Goal: Task Accomplishment & Management: Manage account settings

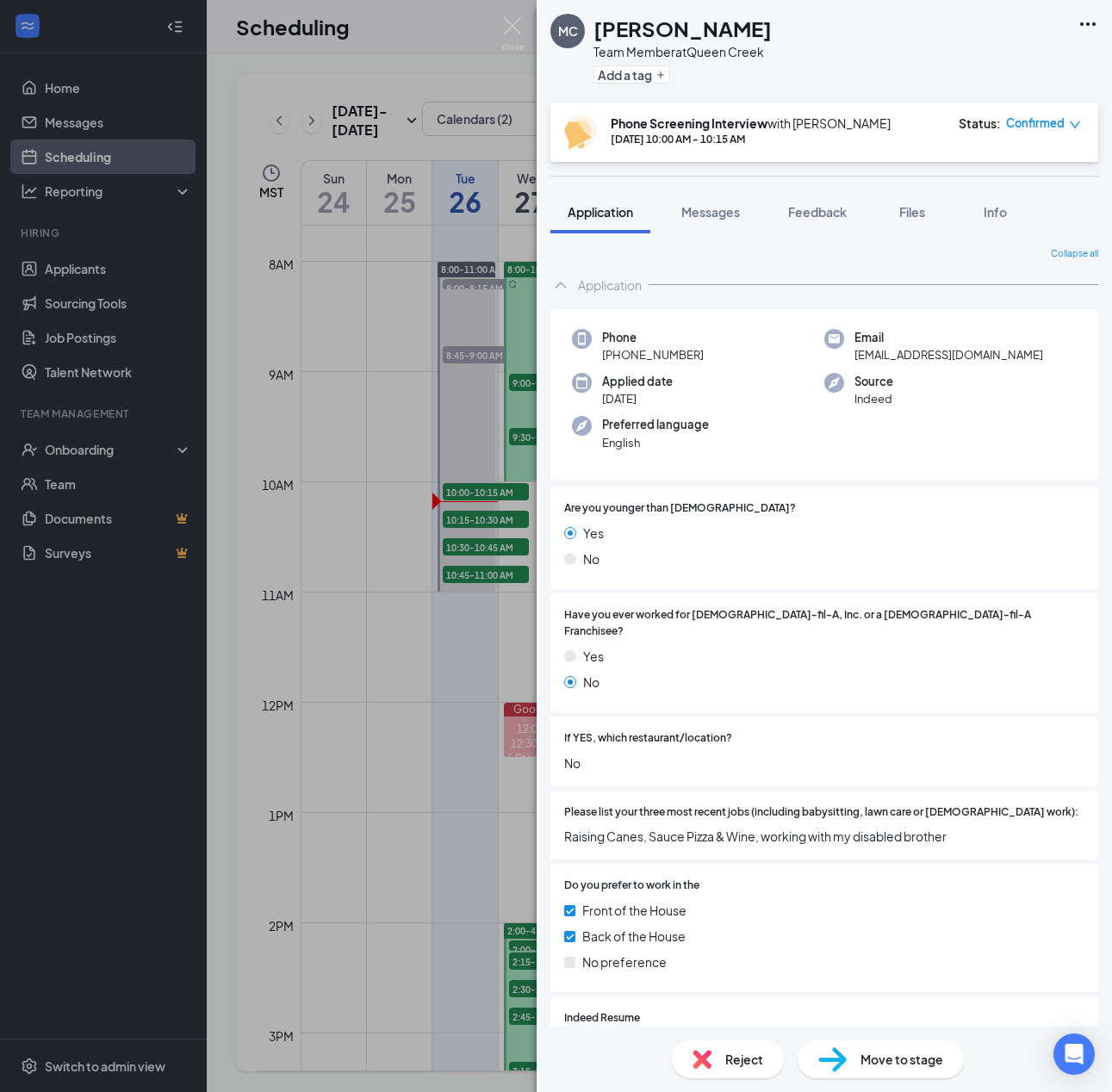
click at [484, 689] on div "MC [PERSON_NAME] Team Member at [GEOGRAPHIC_DATA] Add a tag Phone Screening Int…" at bounding box center [556, 546] width 1112 height 1092
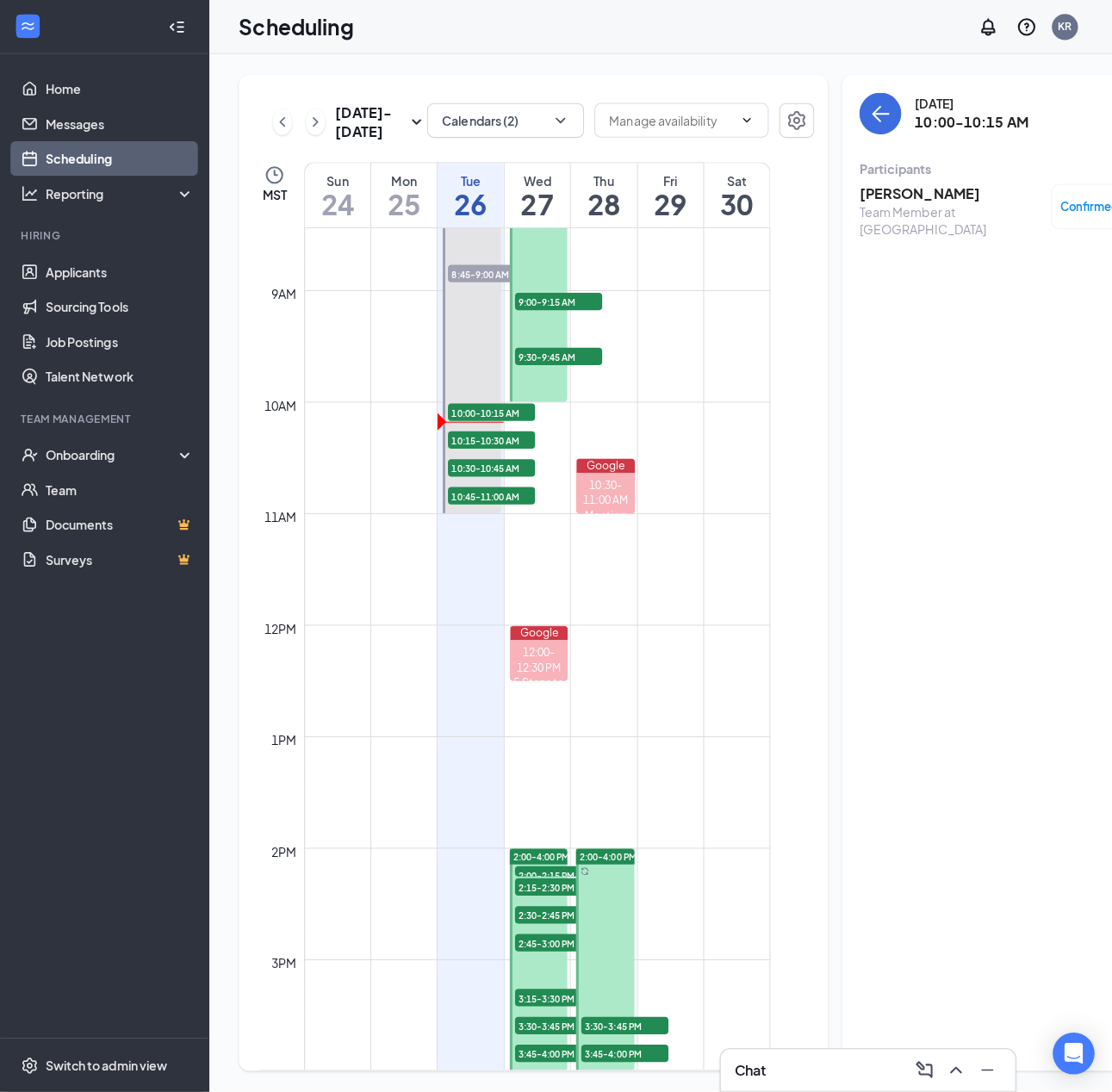
scroll to position [933, 0]
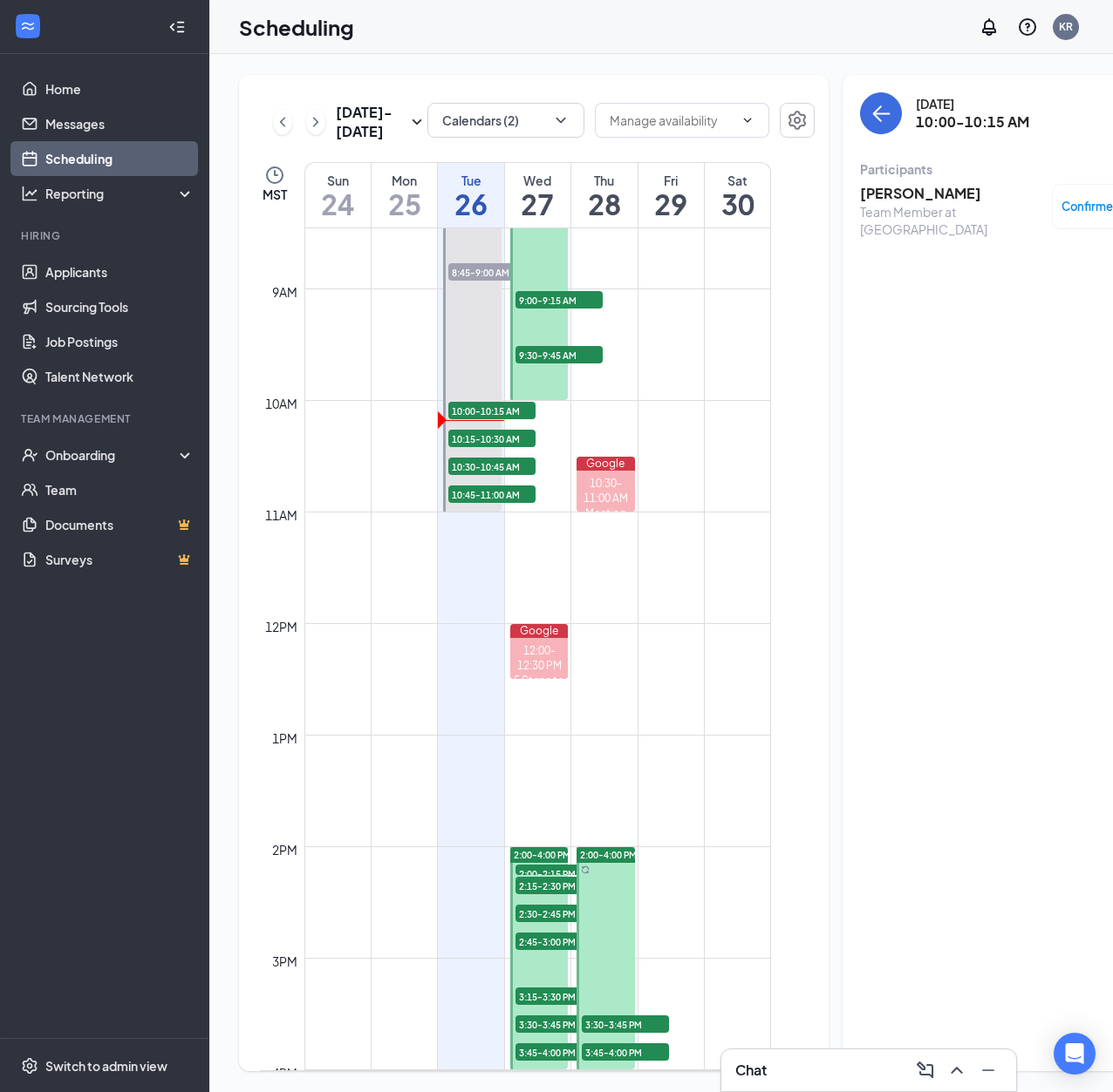
click at [926, 196] on h3 "[PERSON_NAME]" at bounding box center [951, 193] width 183 height 20
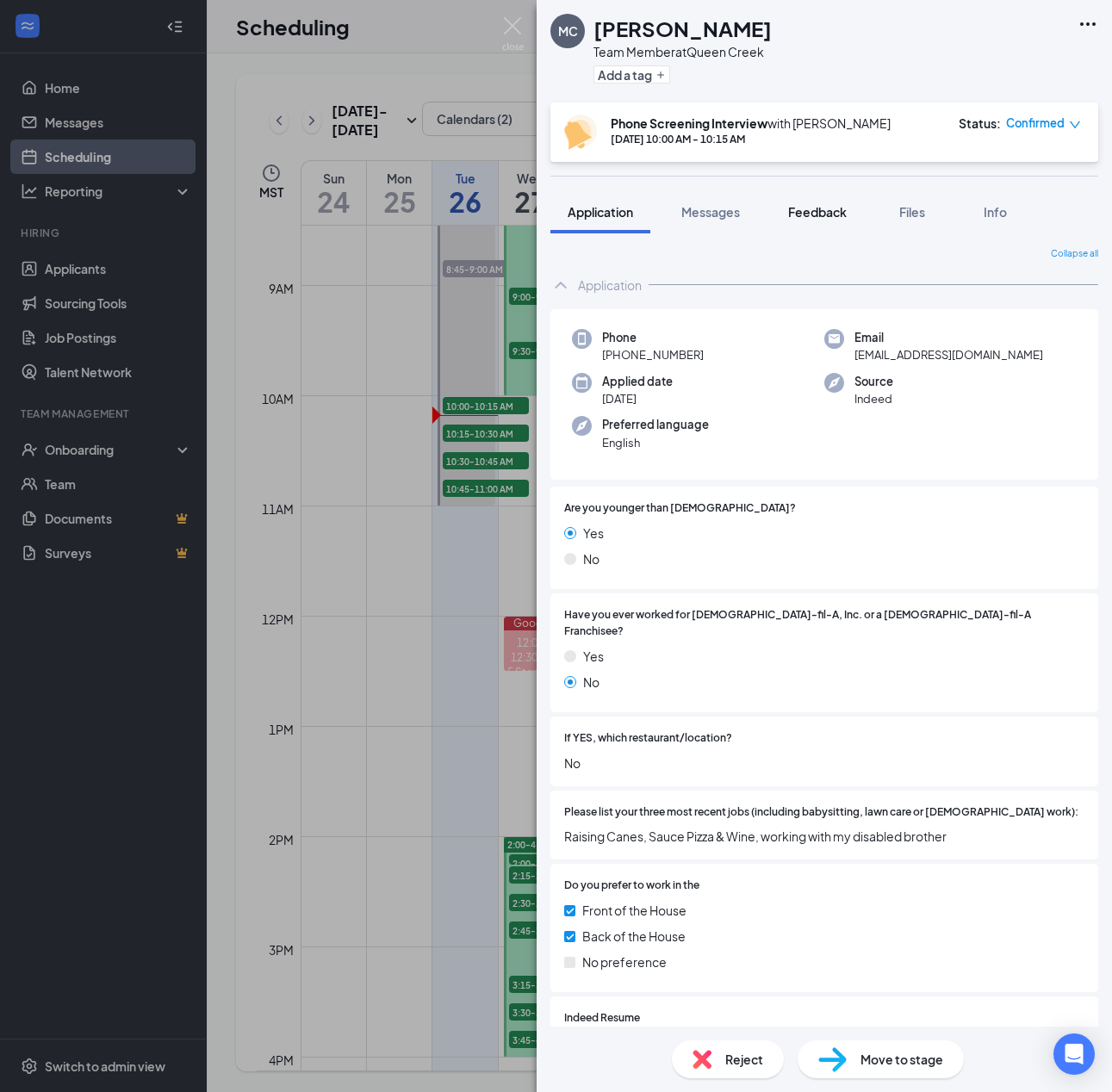
click at [823, 207] on span "Feedback" at bounding box center [817, 211] width 58 height 16
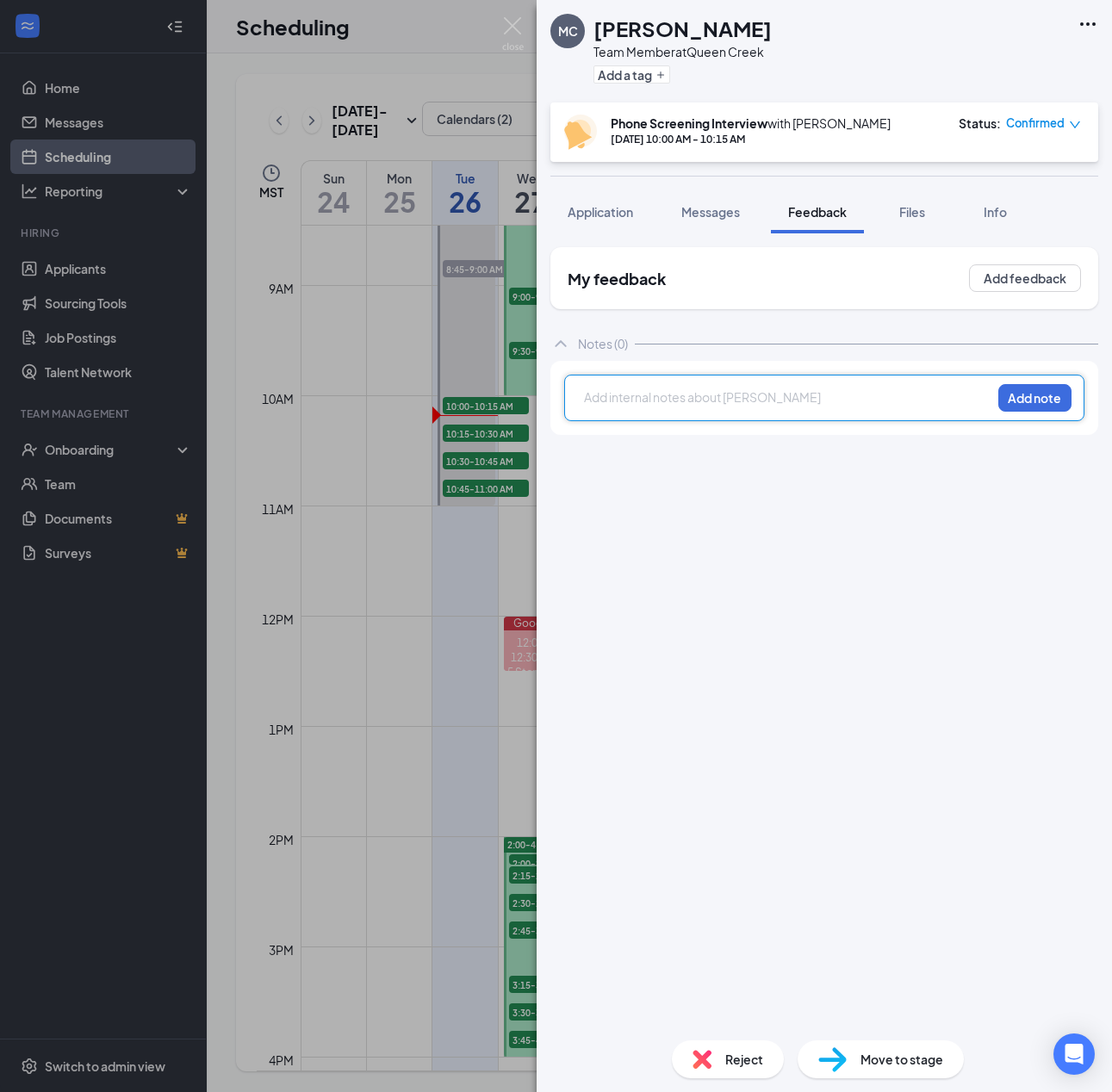
click at [785, 396] on div at bounding box center [788, 398] width 406 height 18
drag, startPoint x: 690, startPoint y: 396, endPoint x: 397, endPoint y: 359, distance: 295.3
click at [397, 359] on div "MC [PERSON_NAME] Team Member at [GEOGRAPHIC_DATA] Add a tag Phone Screening Int…" at bounding box center [556, 546] width 1112 height 1092
click at [749, 409] on div at bounding box center [788, 400] width 406 height 22
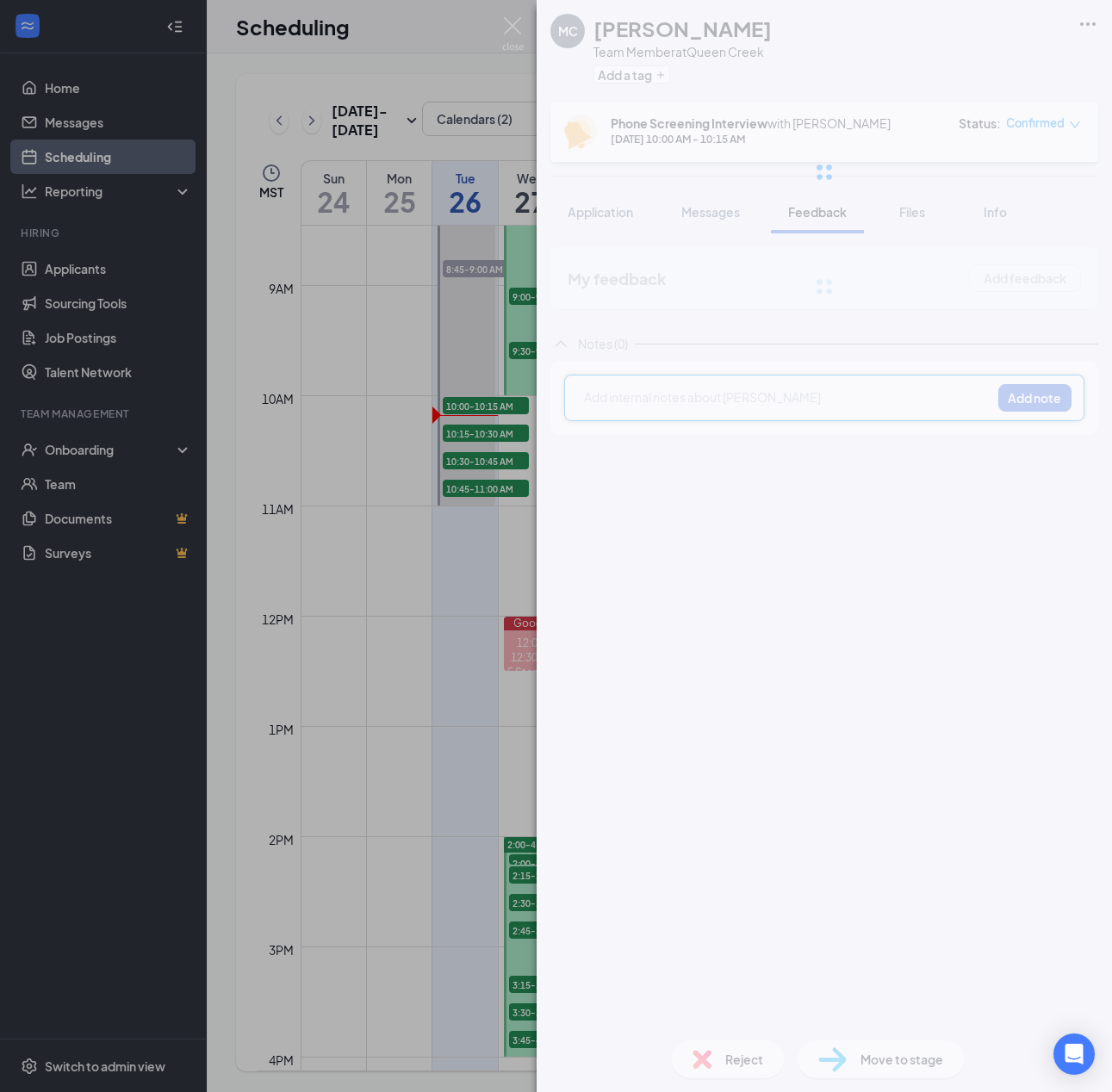
paste div
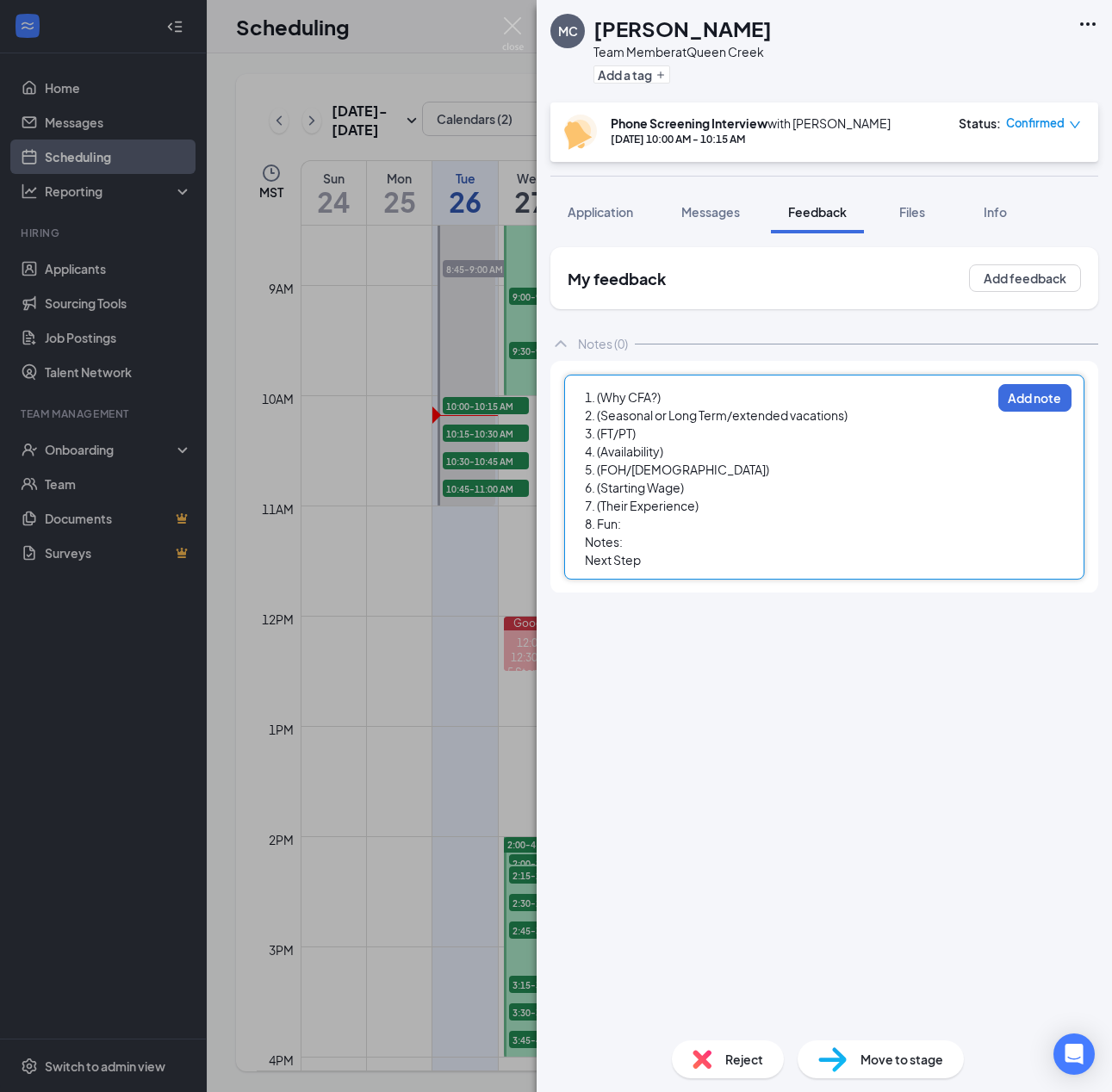
click at [752, 399] on div "1. (Why CFA?)" at bounding box center [788, 398] width 406 height 18
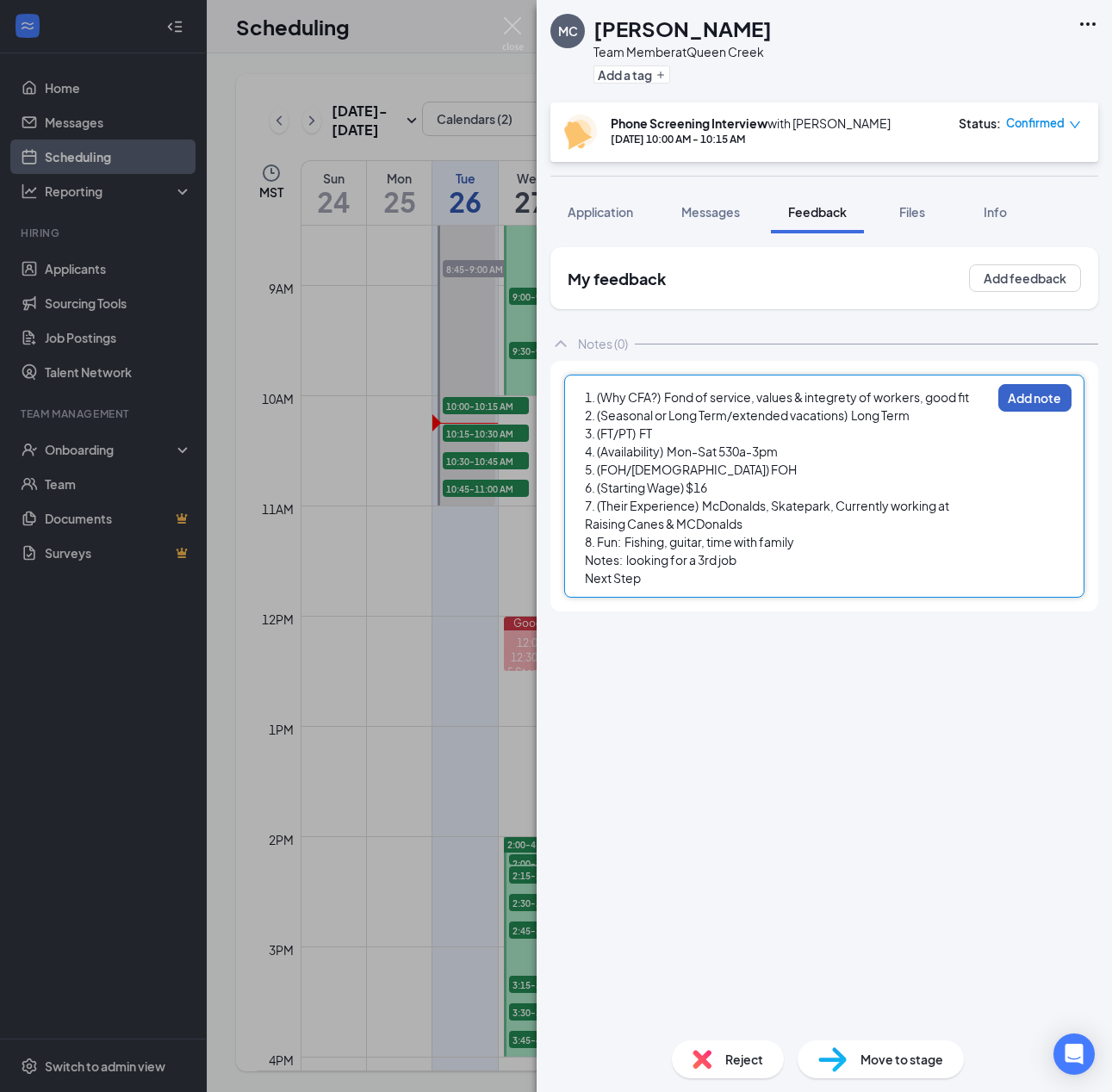
click at [1040, 397] on button "Add note" at bounding box center [1034, 398] width 73 height 28
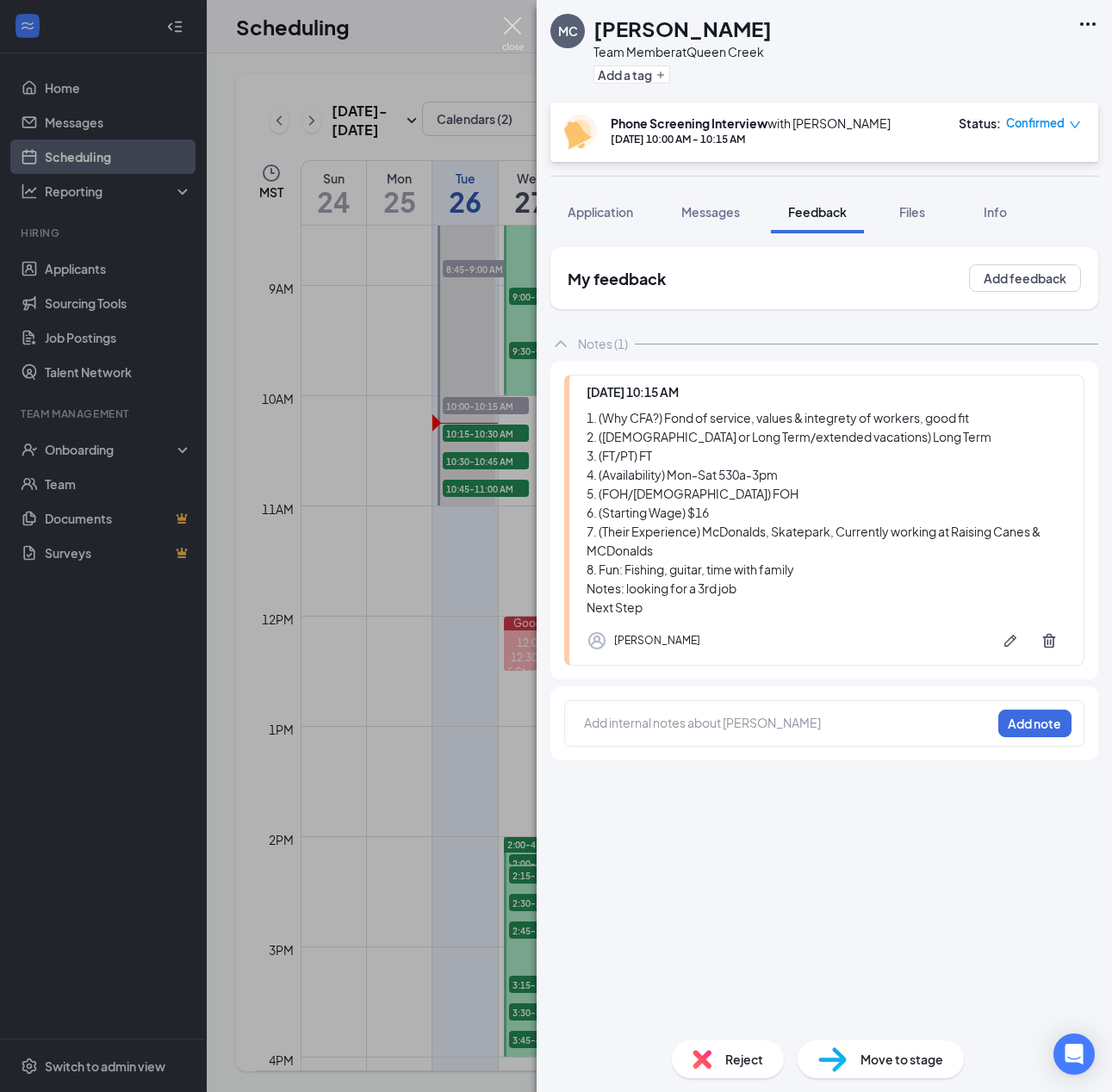
click at [505, 30] on img at bounding box center [512, 34] width 21 height 33
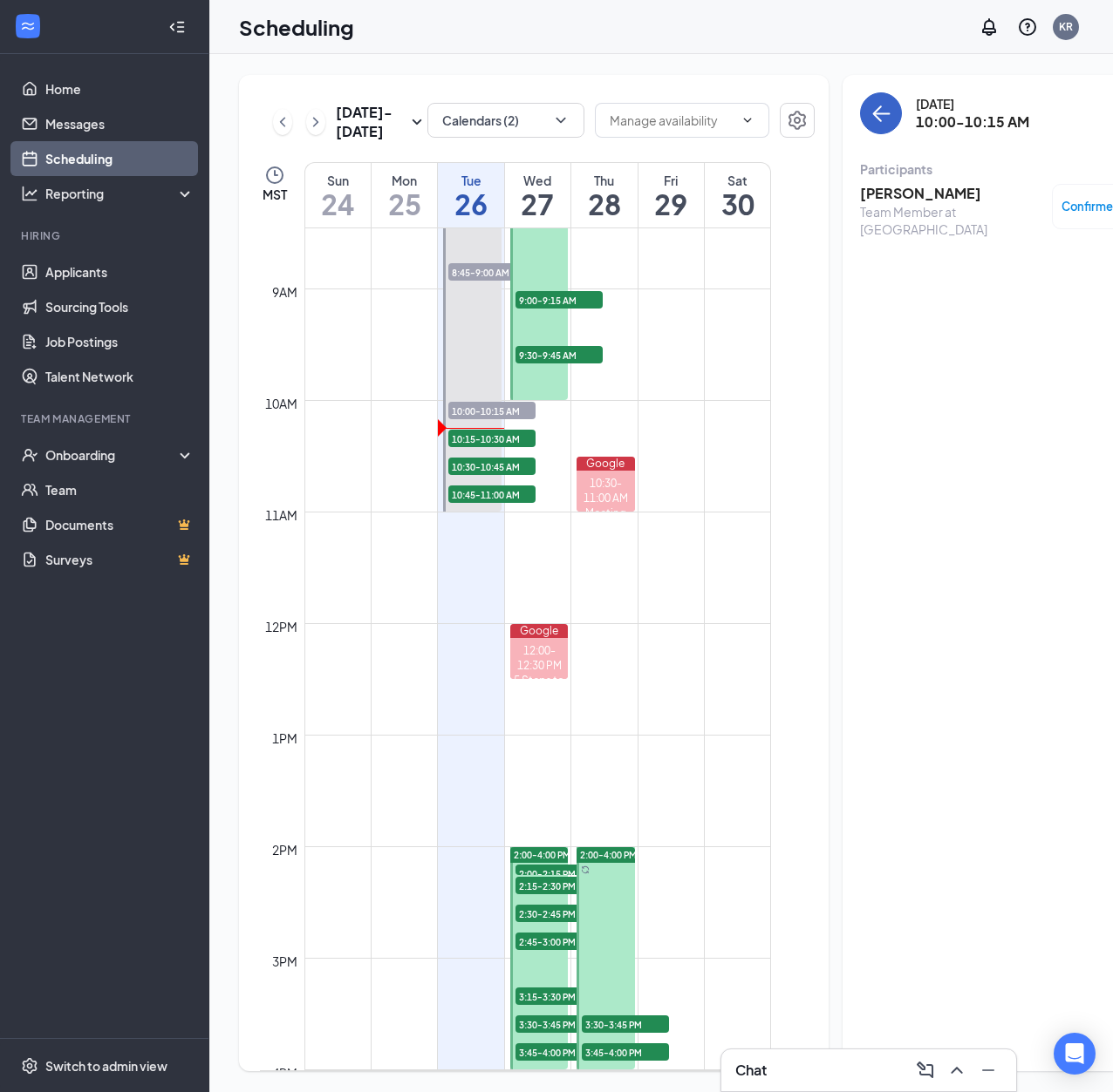
click at [870, 104] on icon "ArrowLeft" at bounding box center [880, 113] width 21 height 21
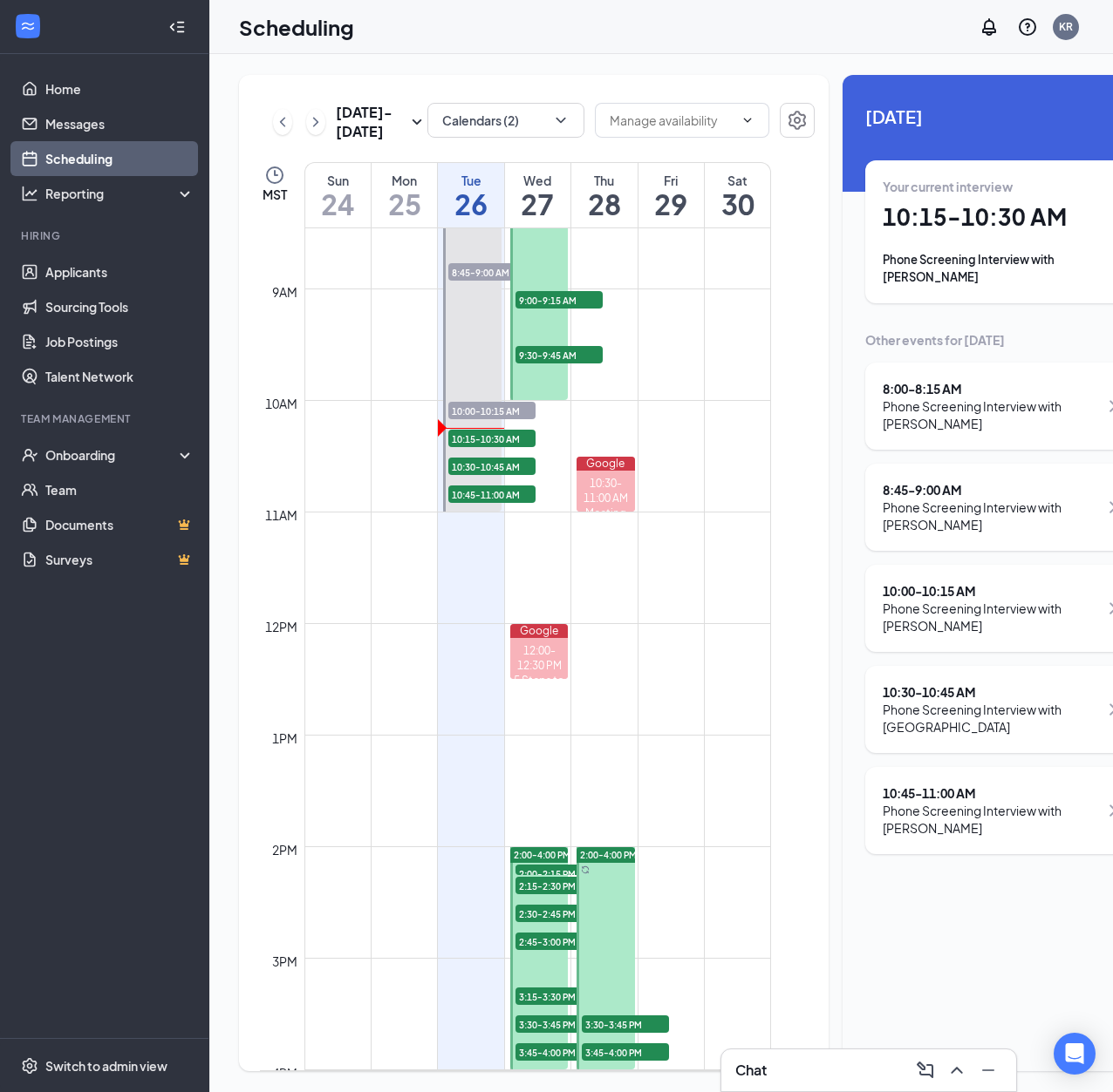
click at [971, 220] on h1 "10:15 - 10:30 AM" at bounding box center [1003, 218] width 241 height 30
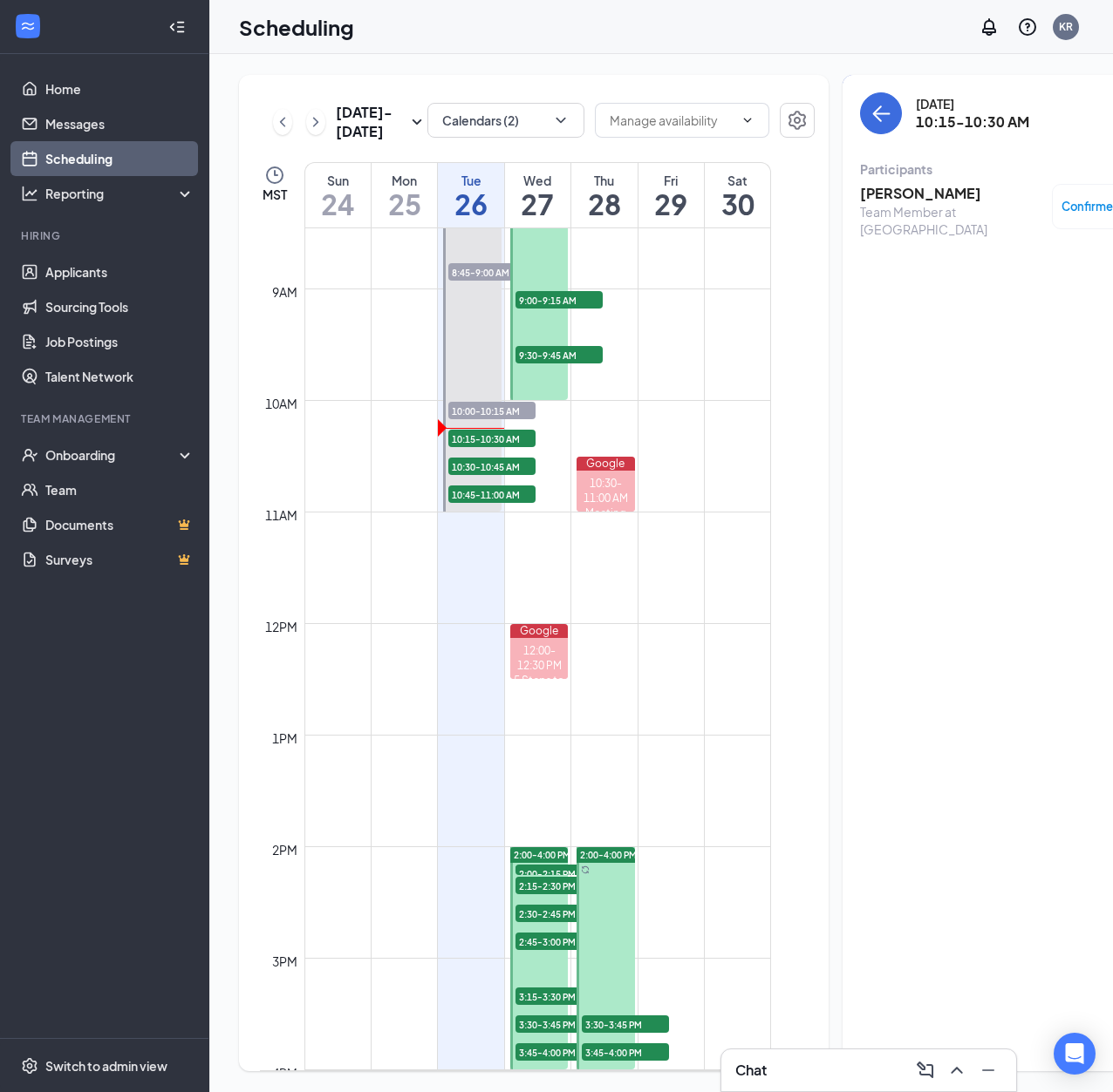
click at [885, 191] on h3 "[PERSON_NAME]" at bounding box center [951, 193] width 183 height 20
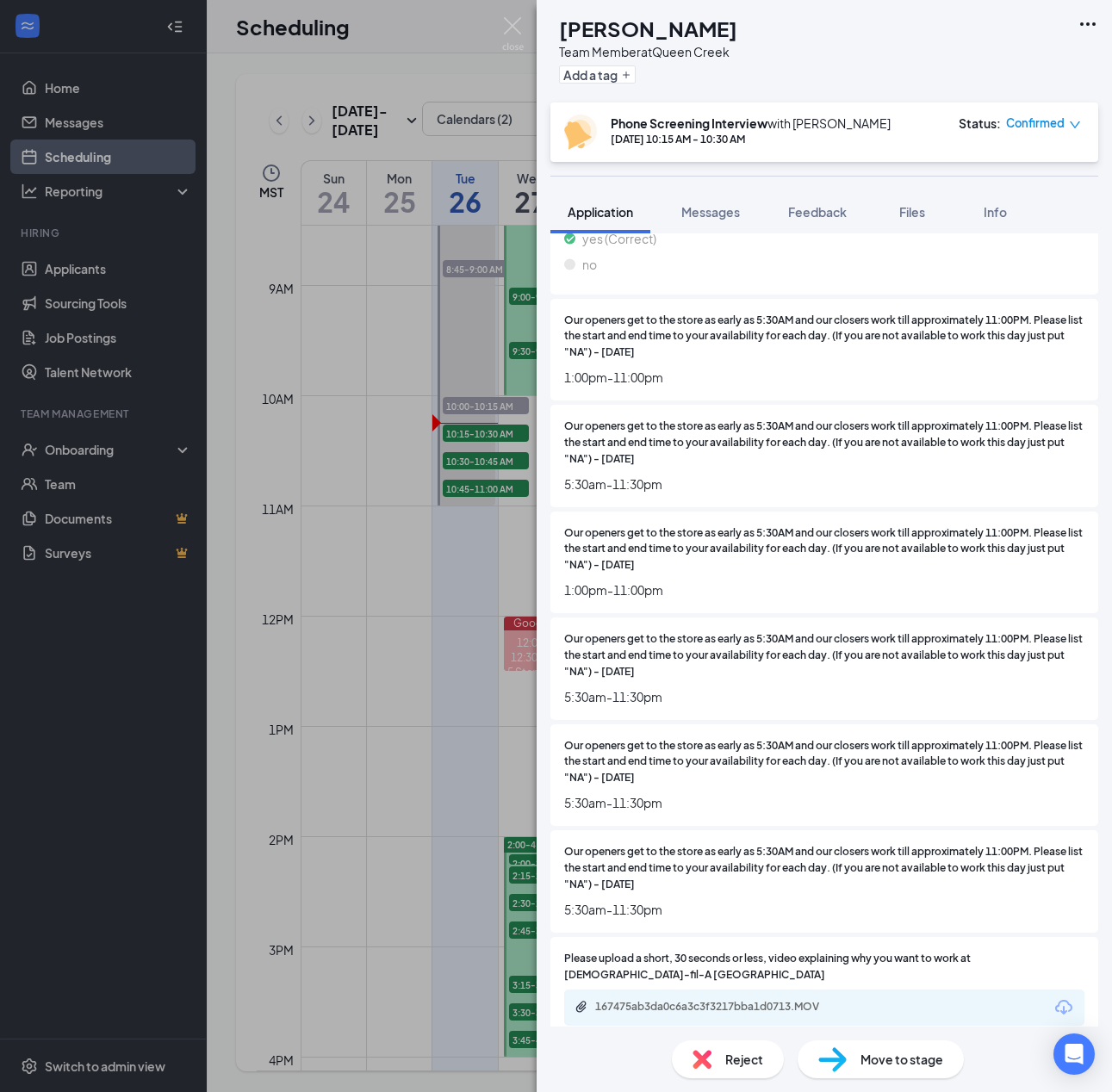
scroll to position [1476, 0]
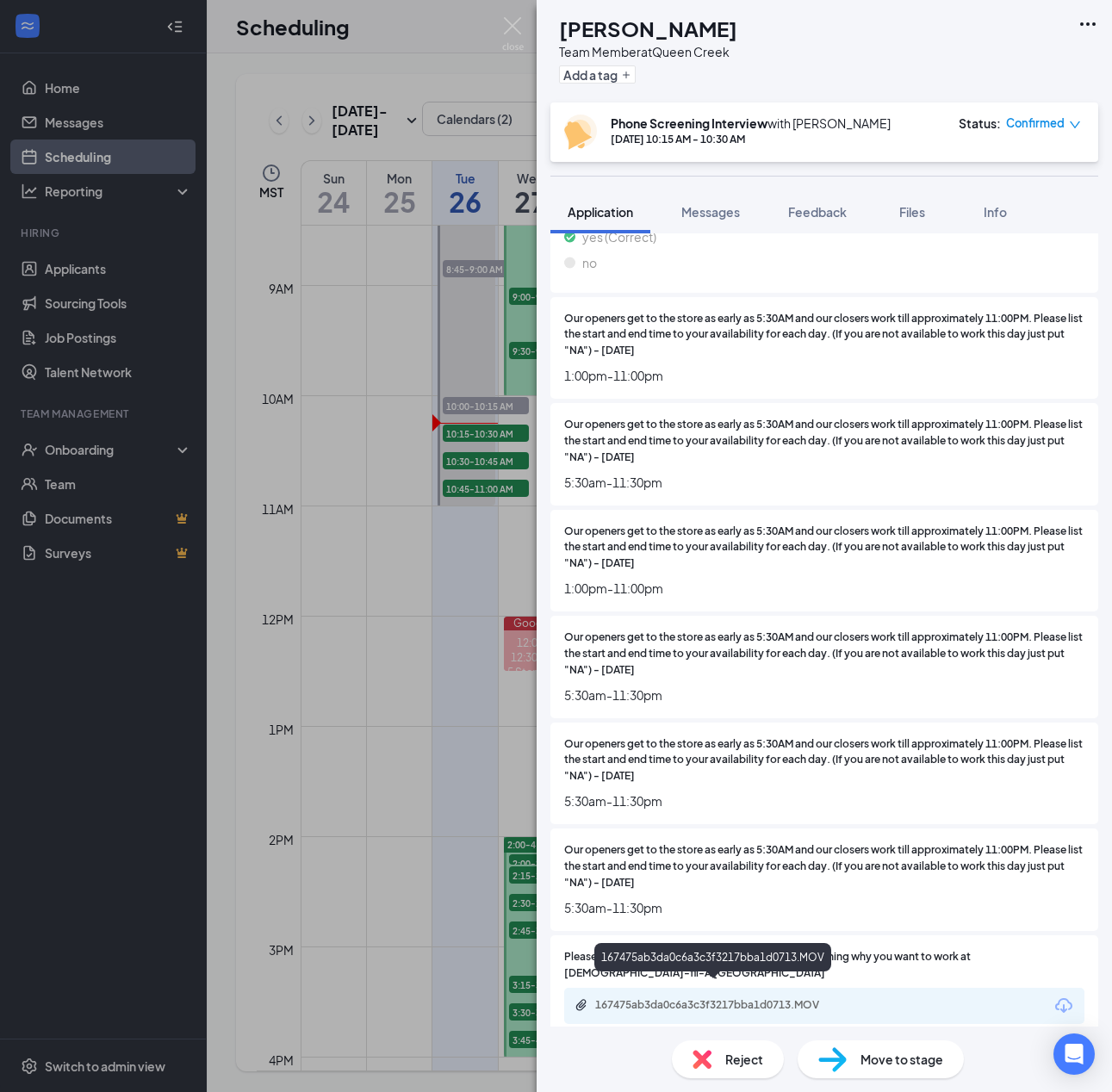
click at [786, 999] on div "167475ab3da0c6a3c3f3217bba1d0713.MOV" at bounding box center [715, 1005] width 241 height 14
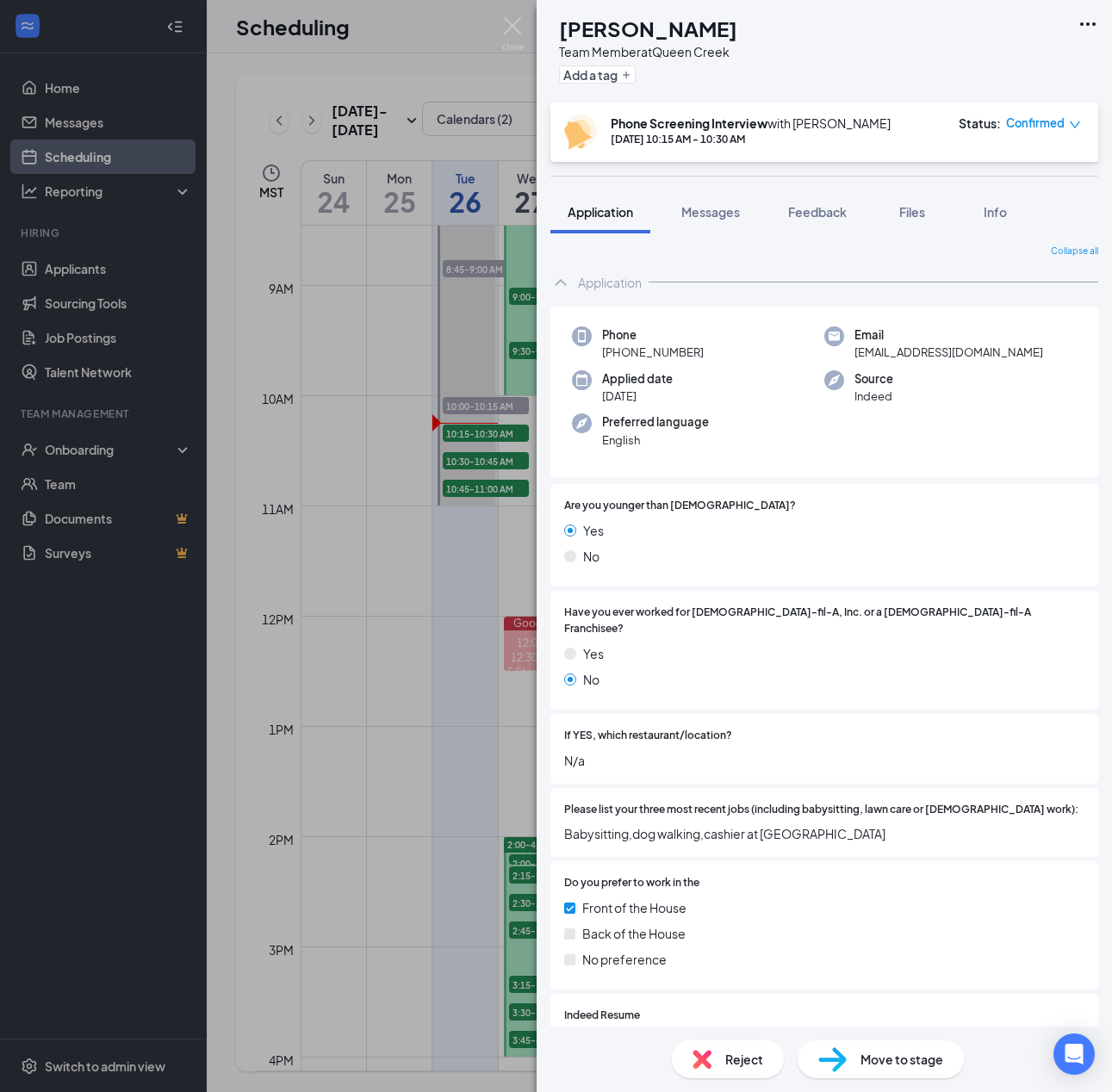
scroll to position [0, 0]
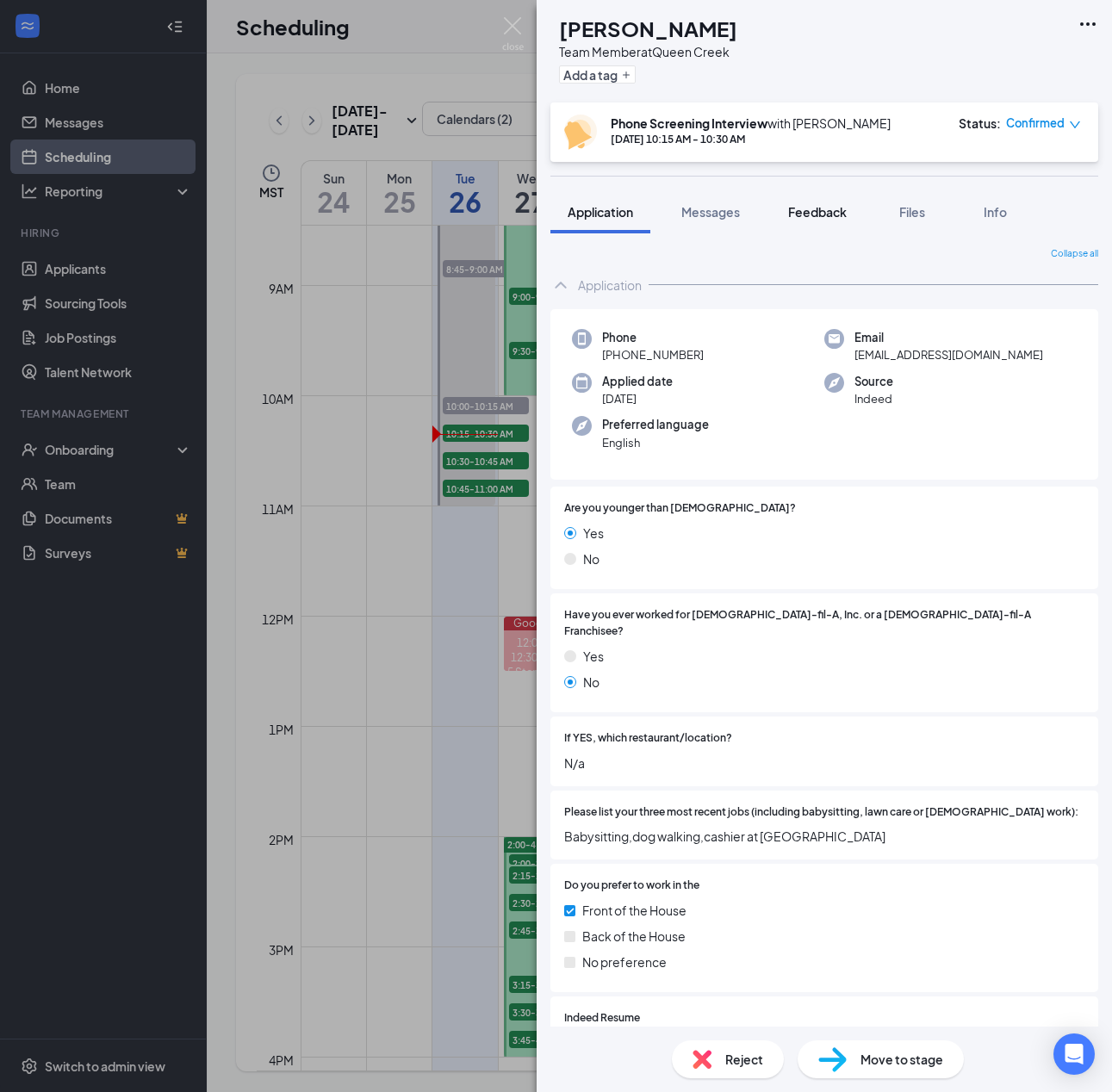
click at [818, 211] on span "Feedback" at bounding box center [817, 211] width 58 height 16
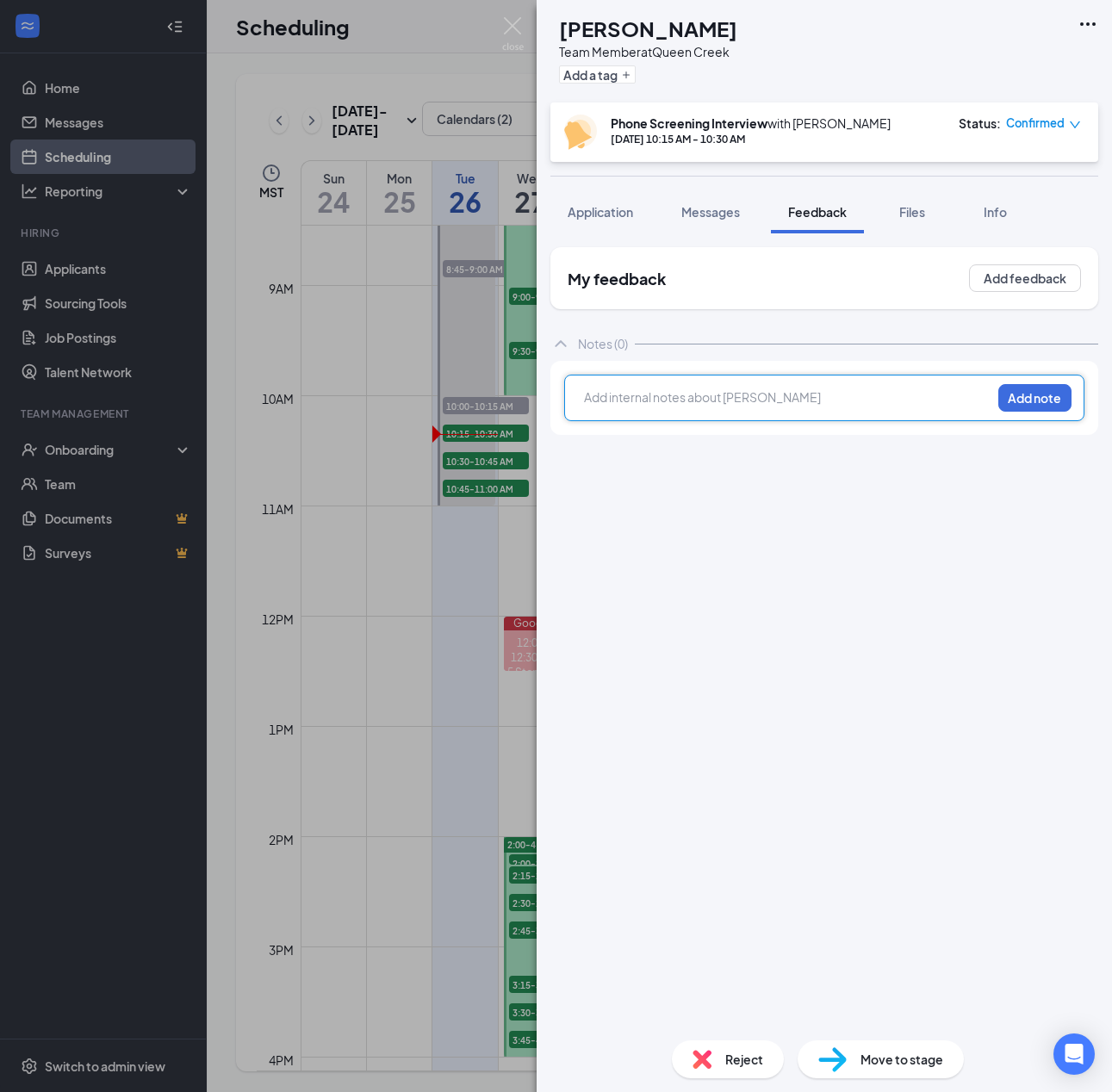
click at [733, 394] on div at bounding box center [788, 398] width 406 height 18
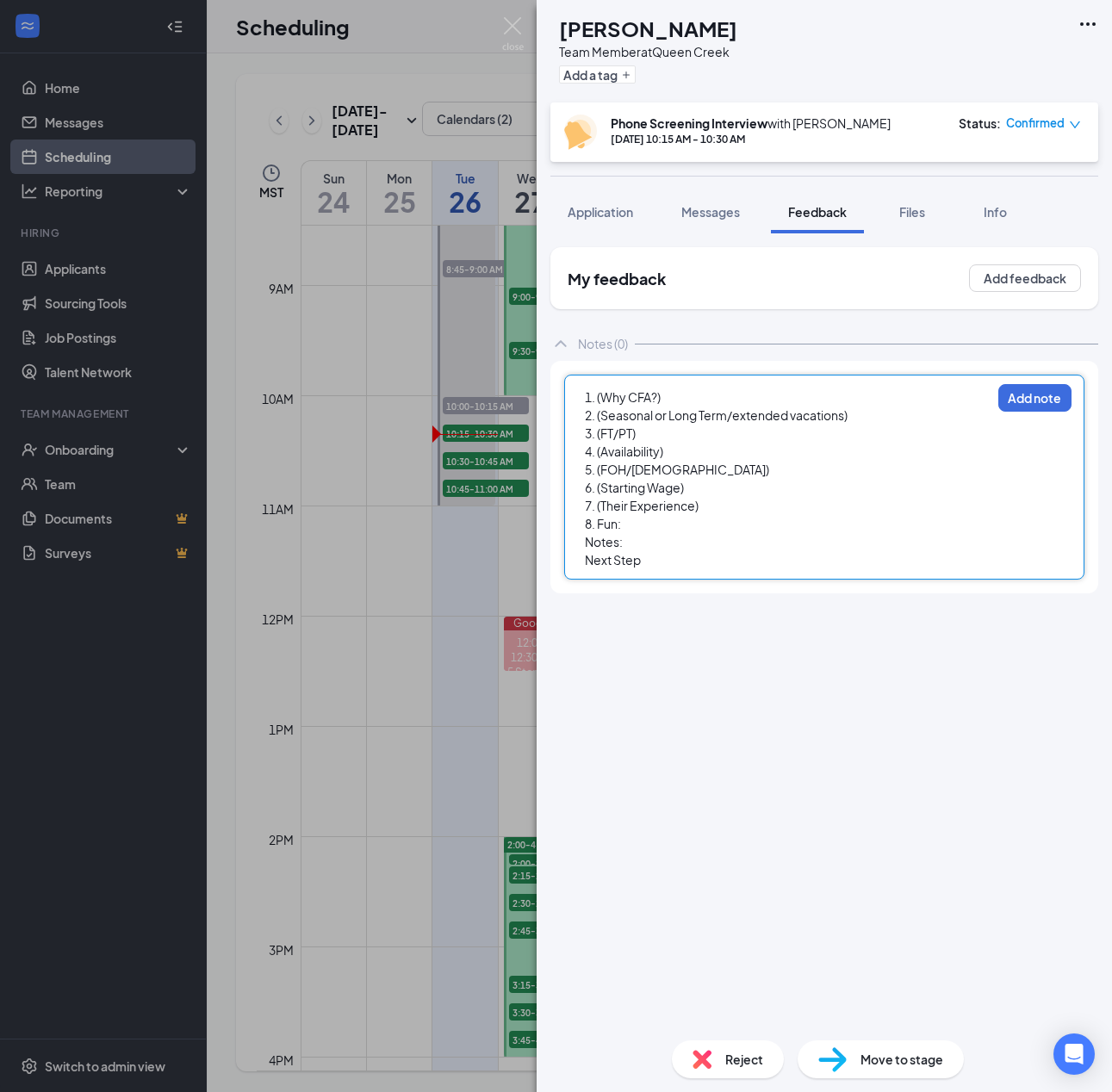
click at [732, 384] on div "1. (Why CFA?) 2. (Seasonal or Long Term/extended vacations) 3. (FT/PT) 4. (Avai…" at bounding box center [824, 477] width 520 height 205
click at [732, 406] on div "2. (Seasonal or Long Term/extended vacations)" at bounding box center [788, 415] width 406 height 18
click at [735, 401] on div "1. (Why CFA?)" at bounding box center [788, 398] width 406 height 18
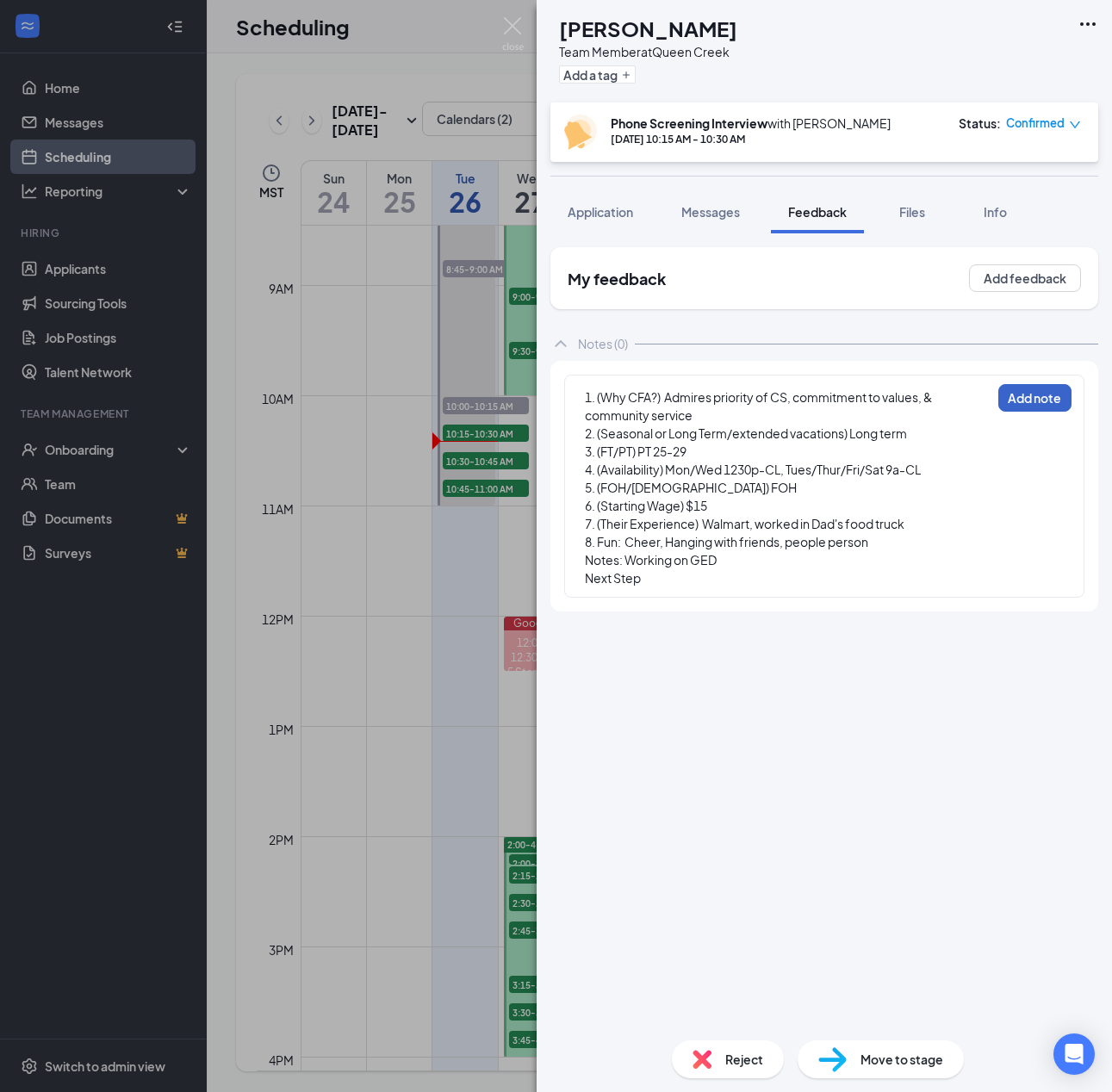
click at [1046, 400] on button "Add note" at bounding box center [1034, 398] width 73 height 28
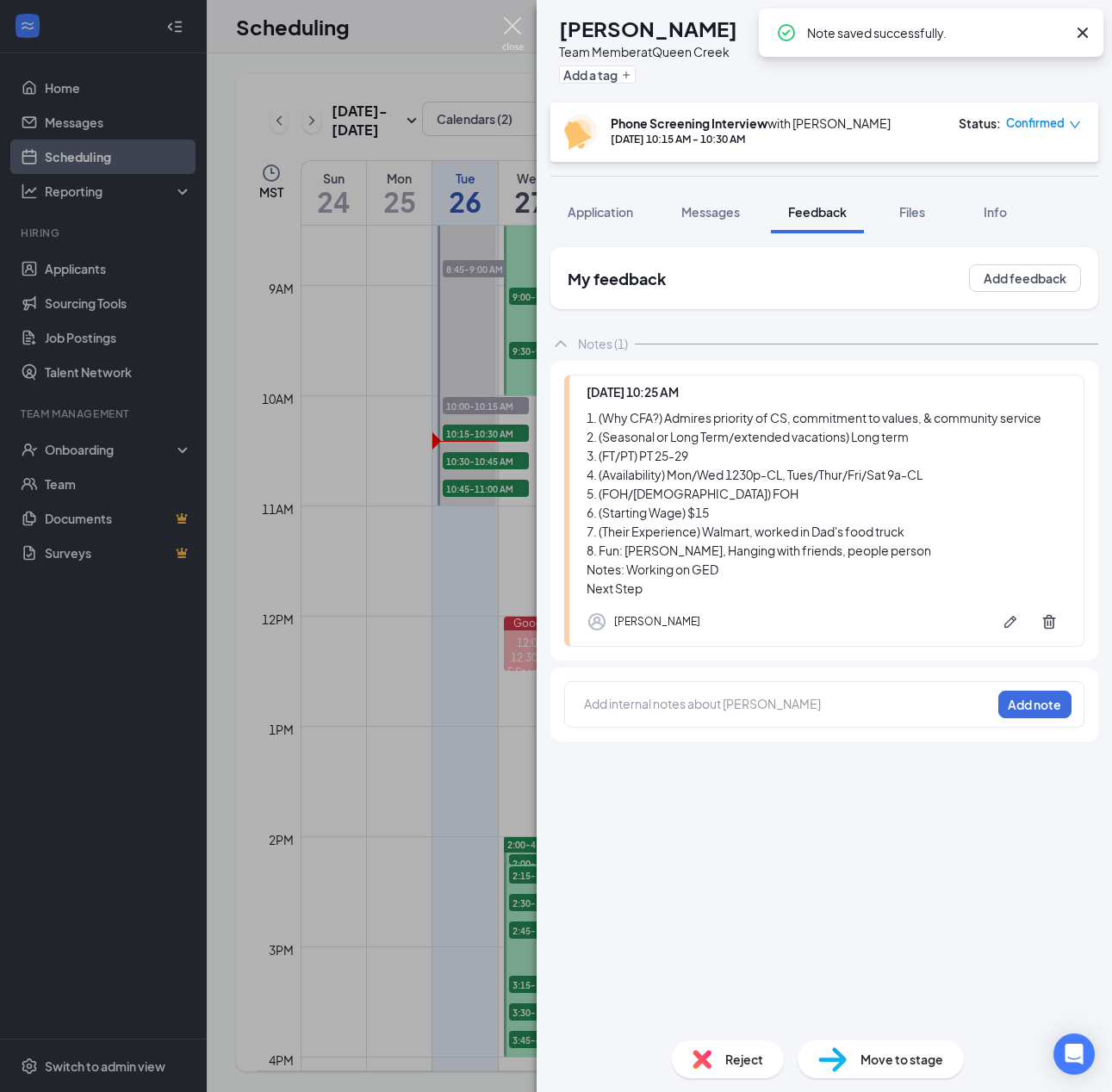
click at [518, 25] on img at bounding box center [512, 34] width 21 height 33
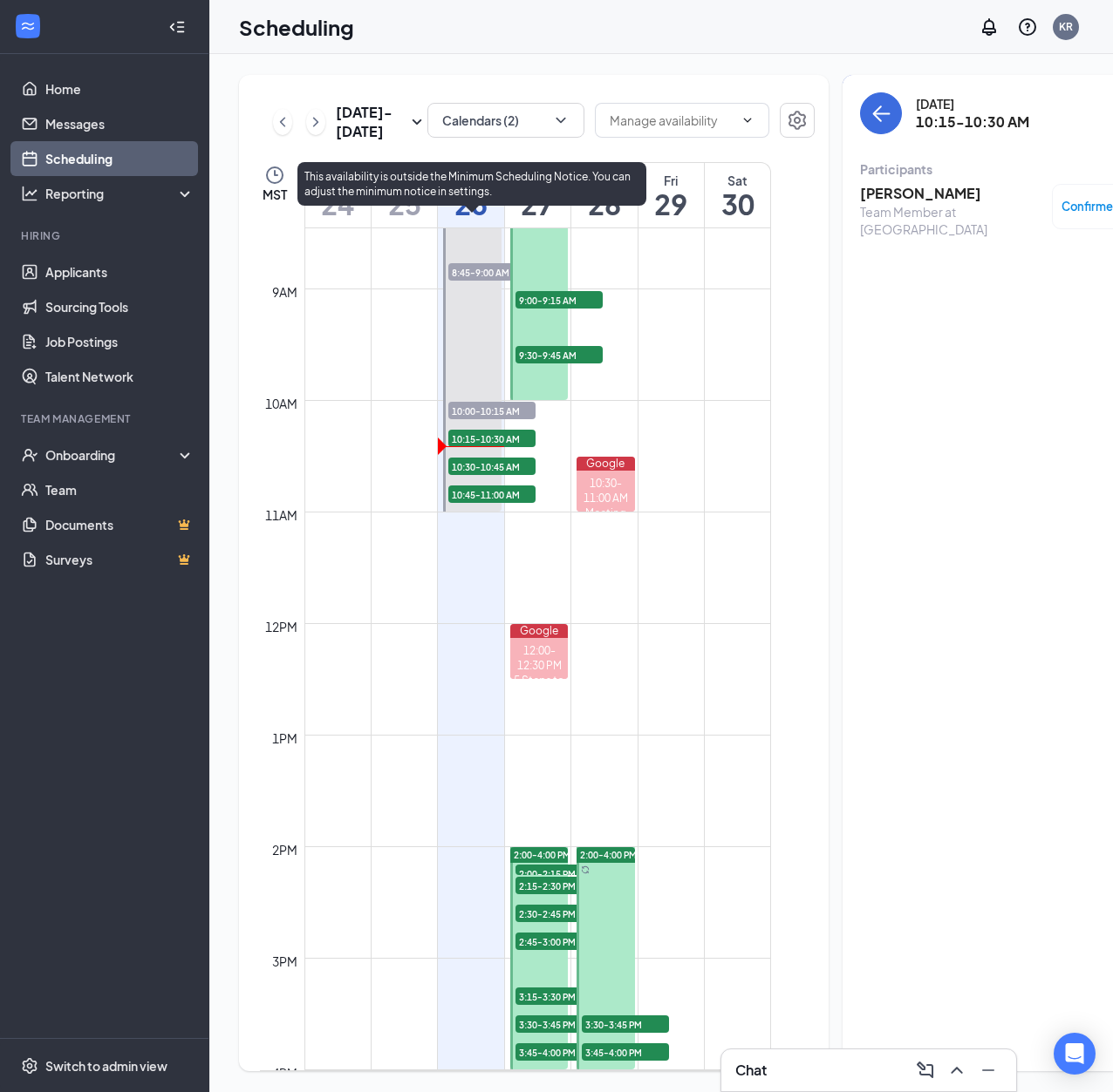
click at [505, 475] on span "10:30-10:45 AM" at bounding box center [492, 466] width 87 height 18
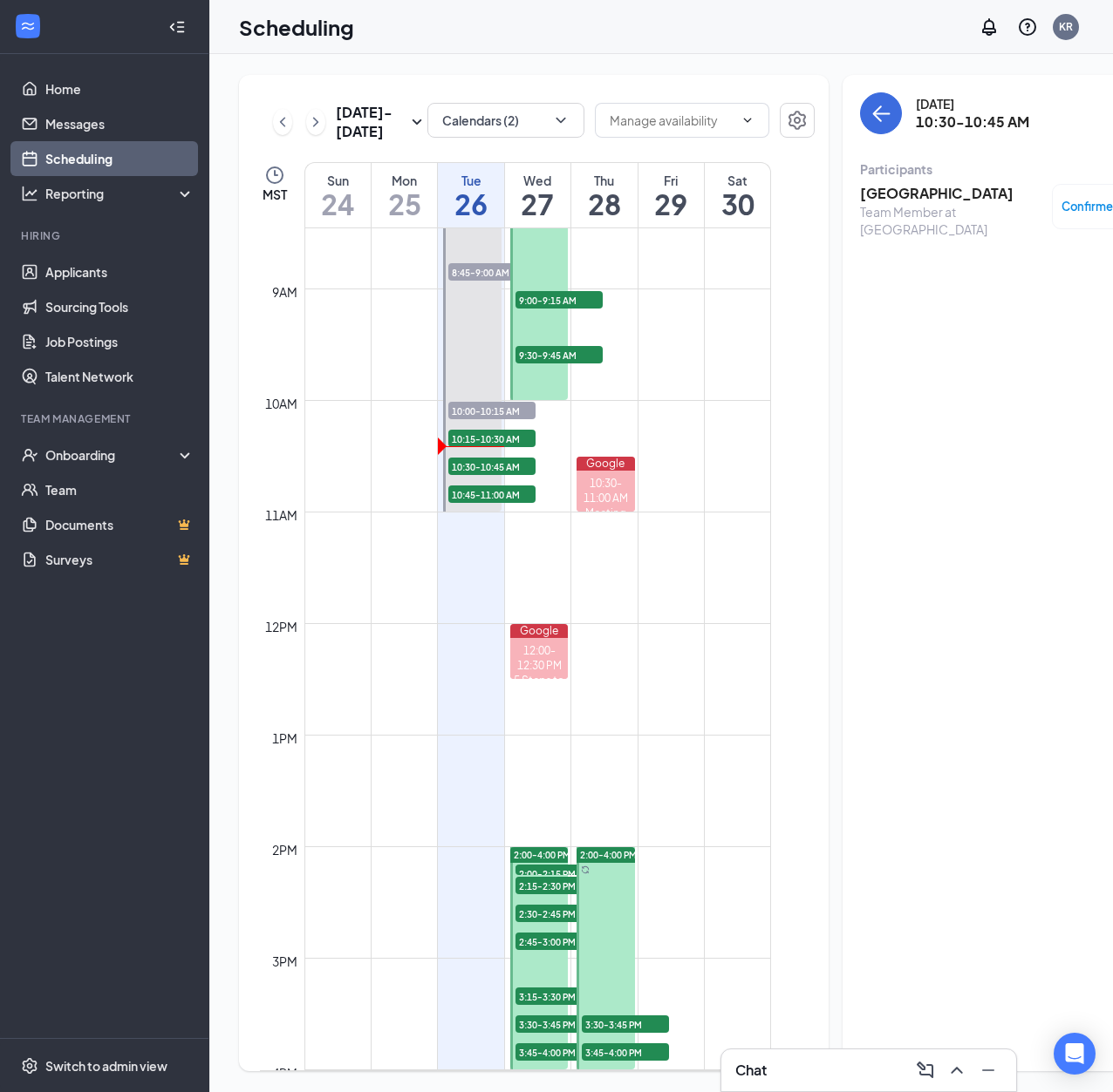
click at [875, 194] on h3 "[GEOGRAPHIC_DATA]" at bounding box center [951, 193] width 183 height 20
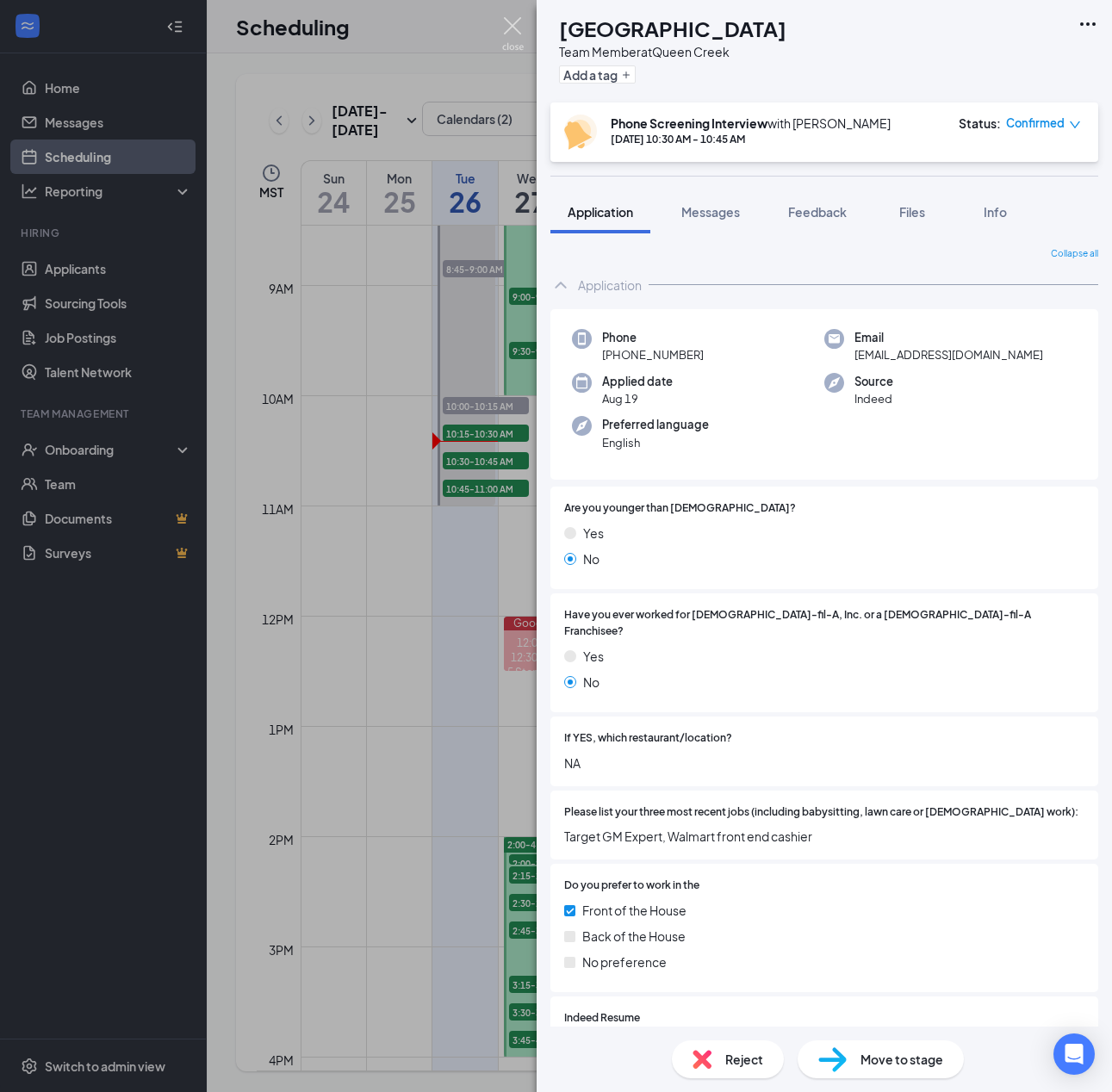
click at [511, 23] on img at bounding box center [512, 34] width 21 height 33
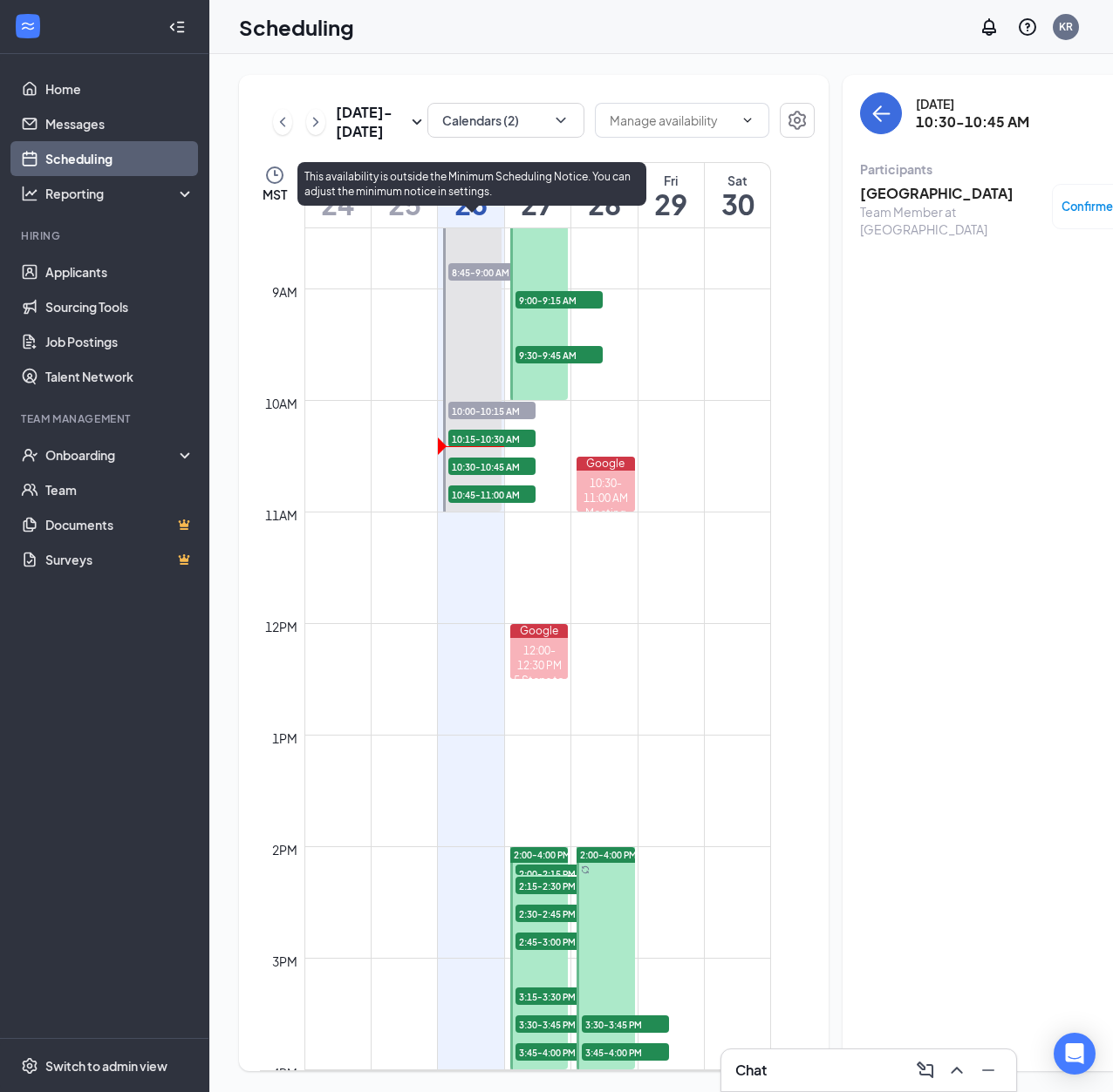
click at [509, 447] on span "10:15-10:30 AM" at bounding box center [492, 438] width 87 height 18
click at [478, 476] on div "10:30-10:45 AM 1" at bounding box center [492, 466] width 91 height 21
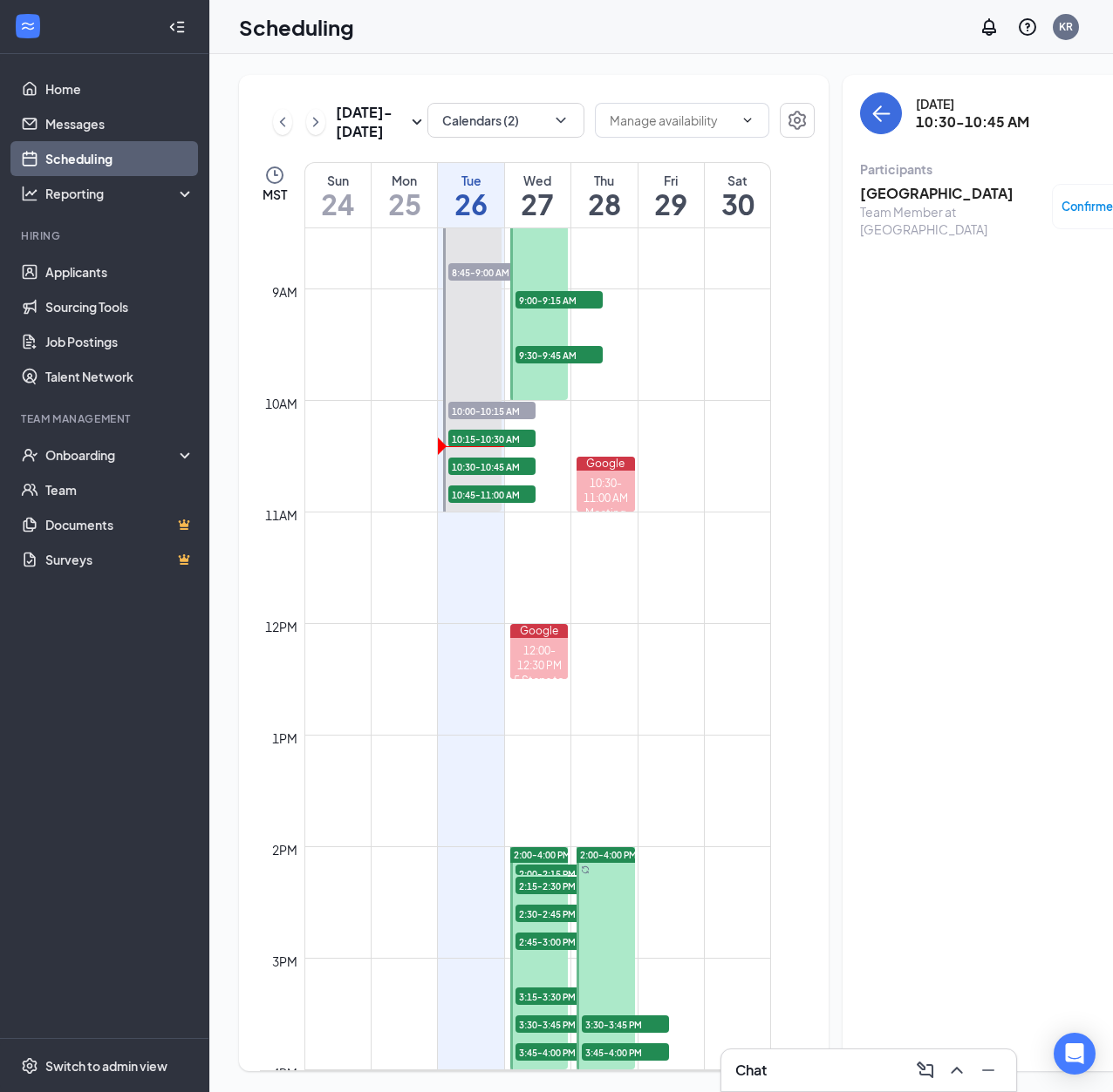
click at [889, 194] on h3 "[GEOGRAPHIC_DATA]" at bounding box center [951, 193] width 183 height 20
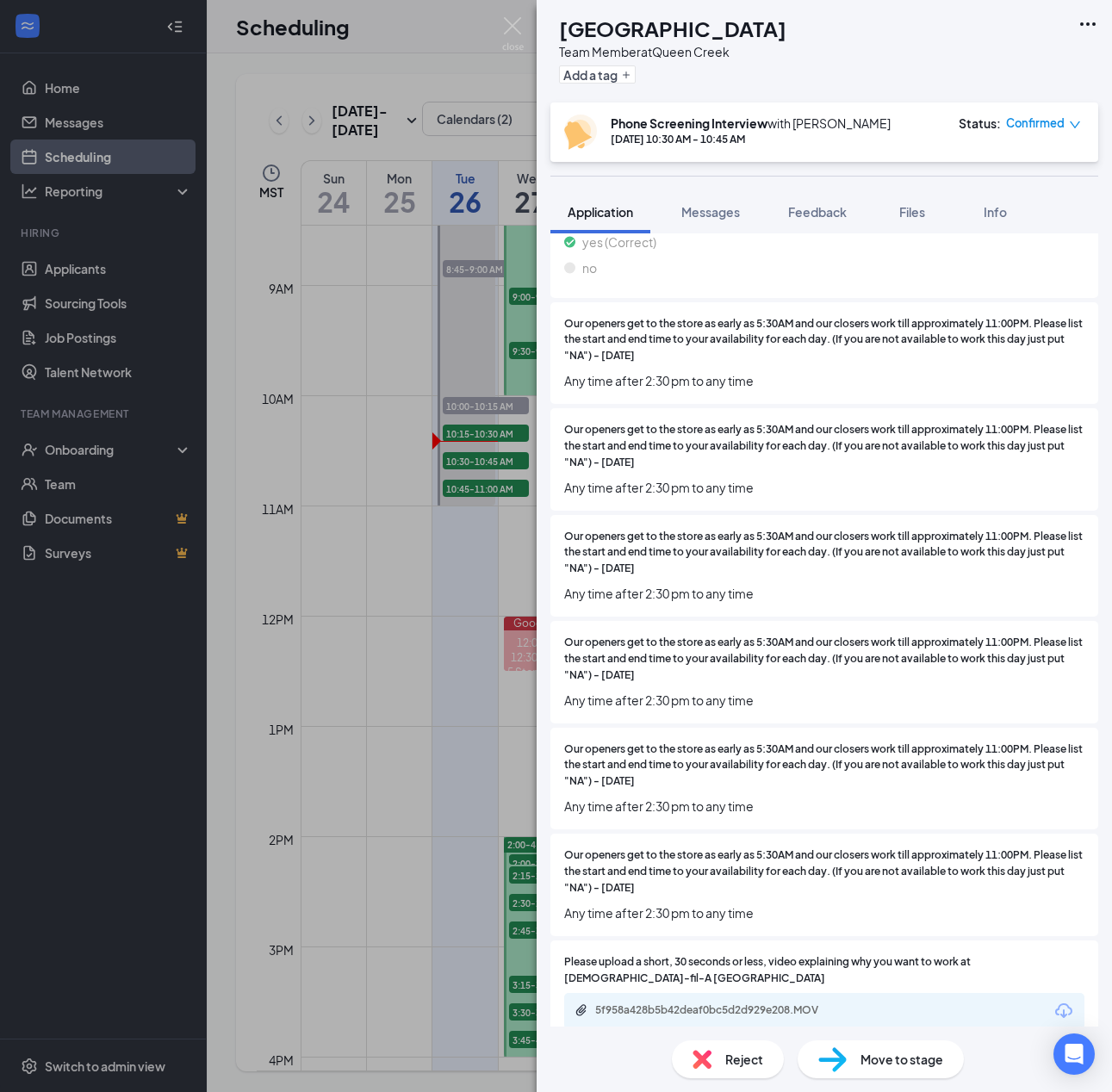
scroll to position [1470, 0]
click at [769, 1004] on div "5f958a428b5b42deaf0bc5d2d929e208.MOV" at bounding box center [715, 1011] width 241 height 14
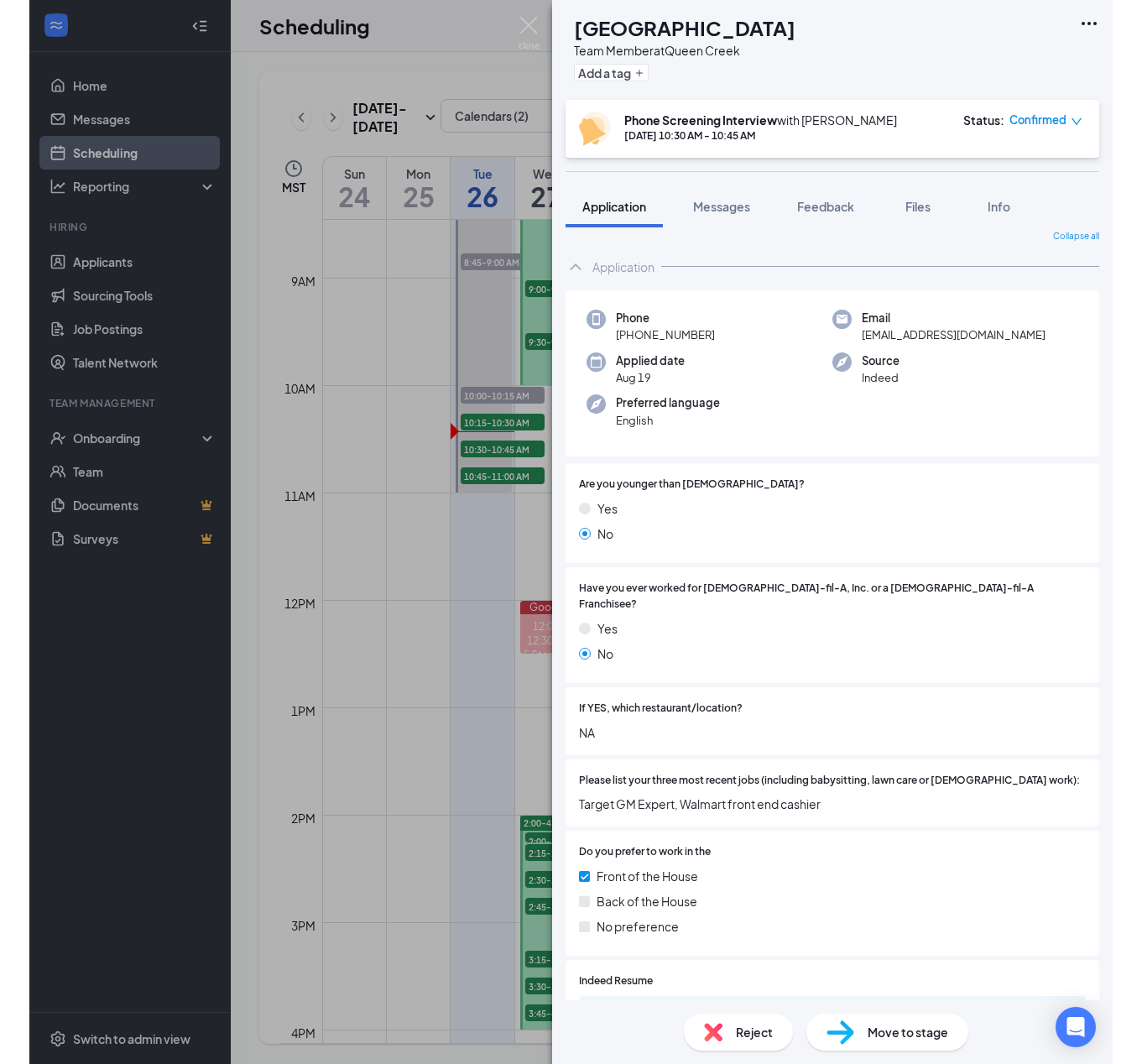
scroll to position [0, 0]
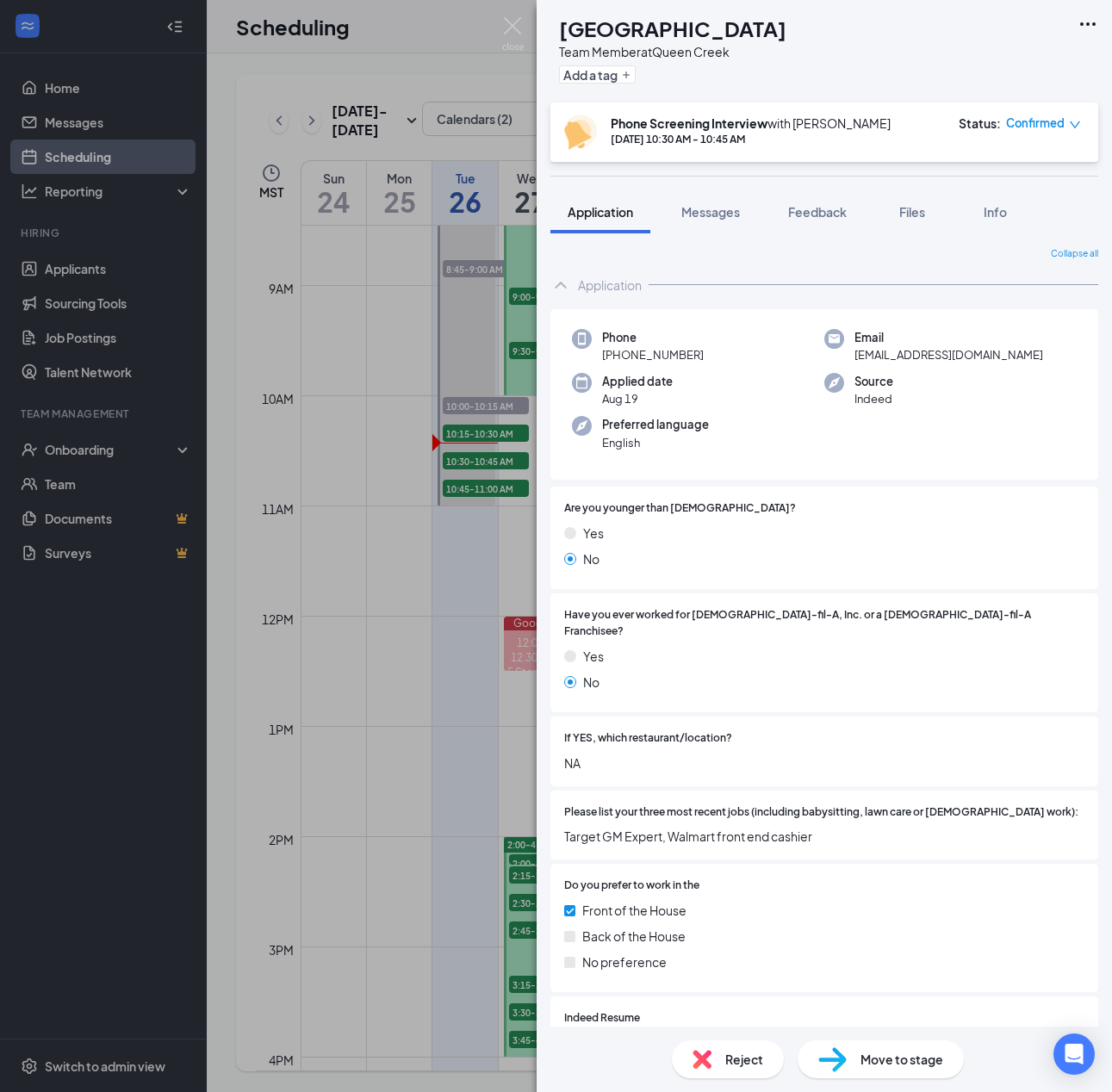
click at [681, 29] on h1 "[GEOGRAPHIC_DATA]" at bounding box center [673, 29] width 227 height 30
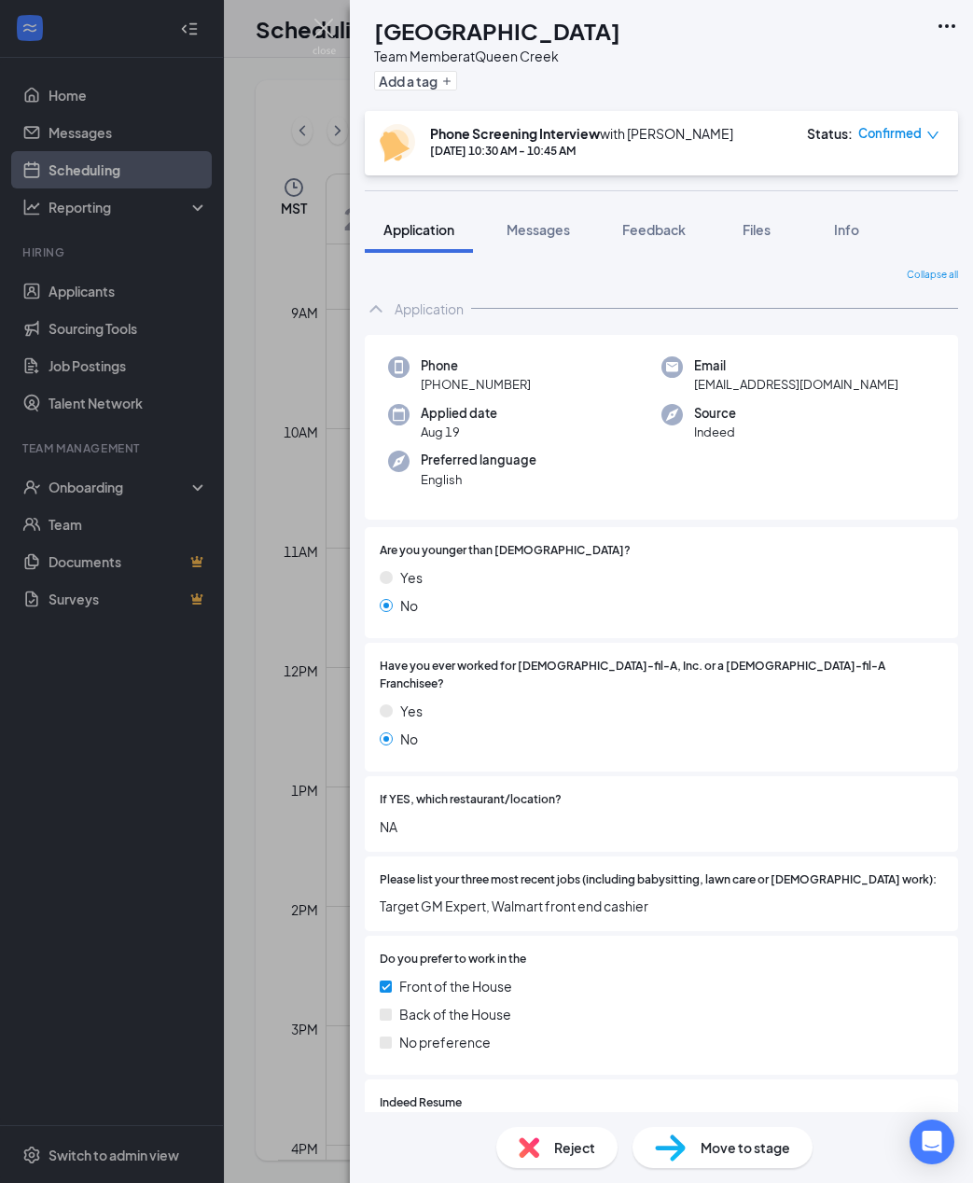
click at [929, 135] on icon "down" at bounding box center [933, 135] width 13 height 13
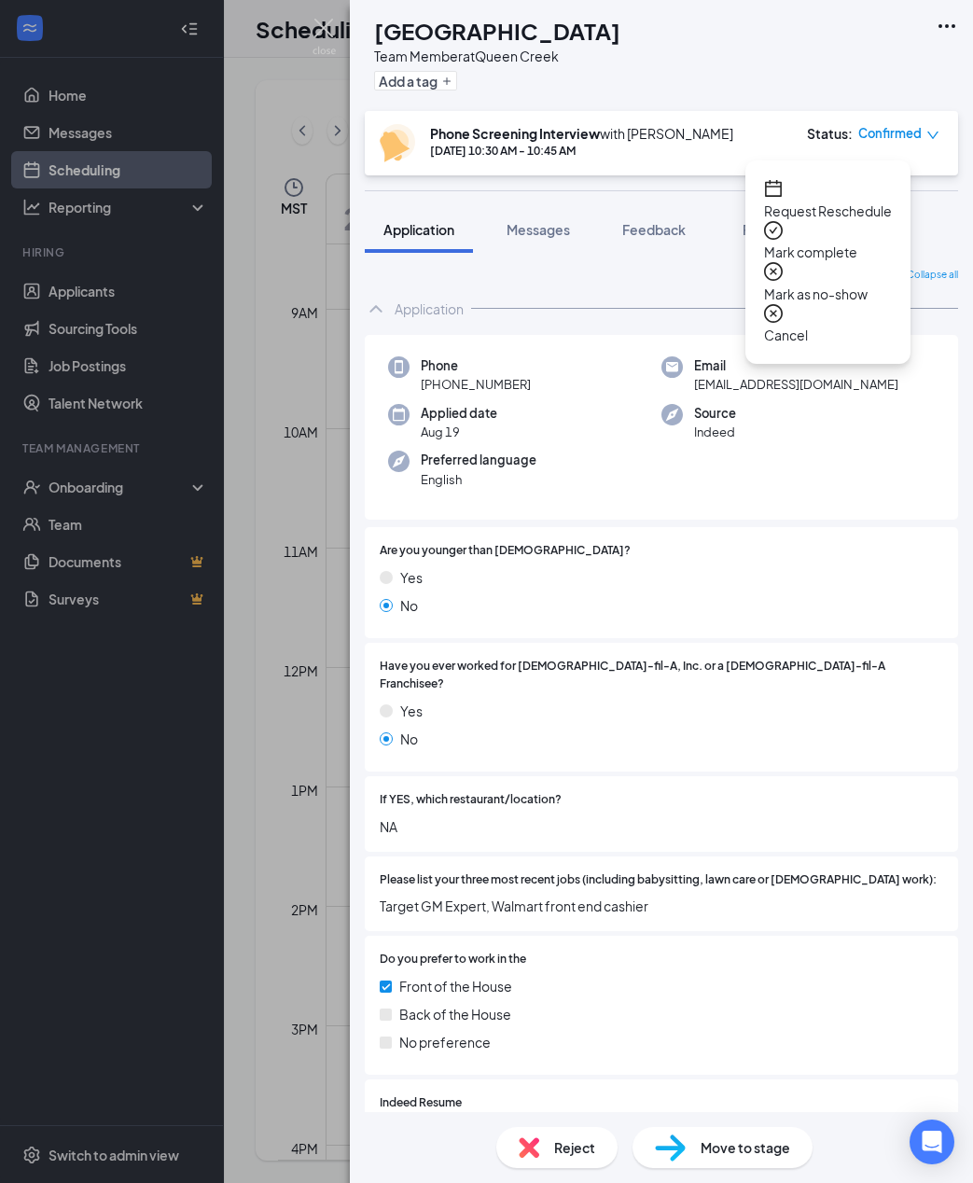
click at [858, 284] on span "Mark as no-show" at bounding box center [828, 294] width 128 height 21
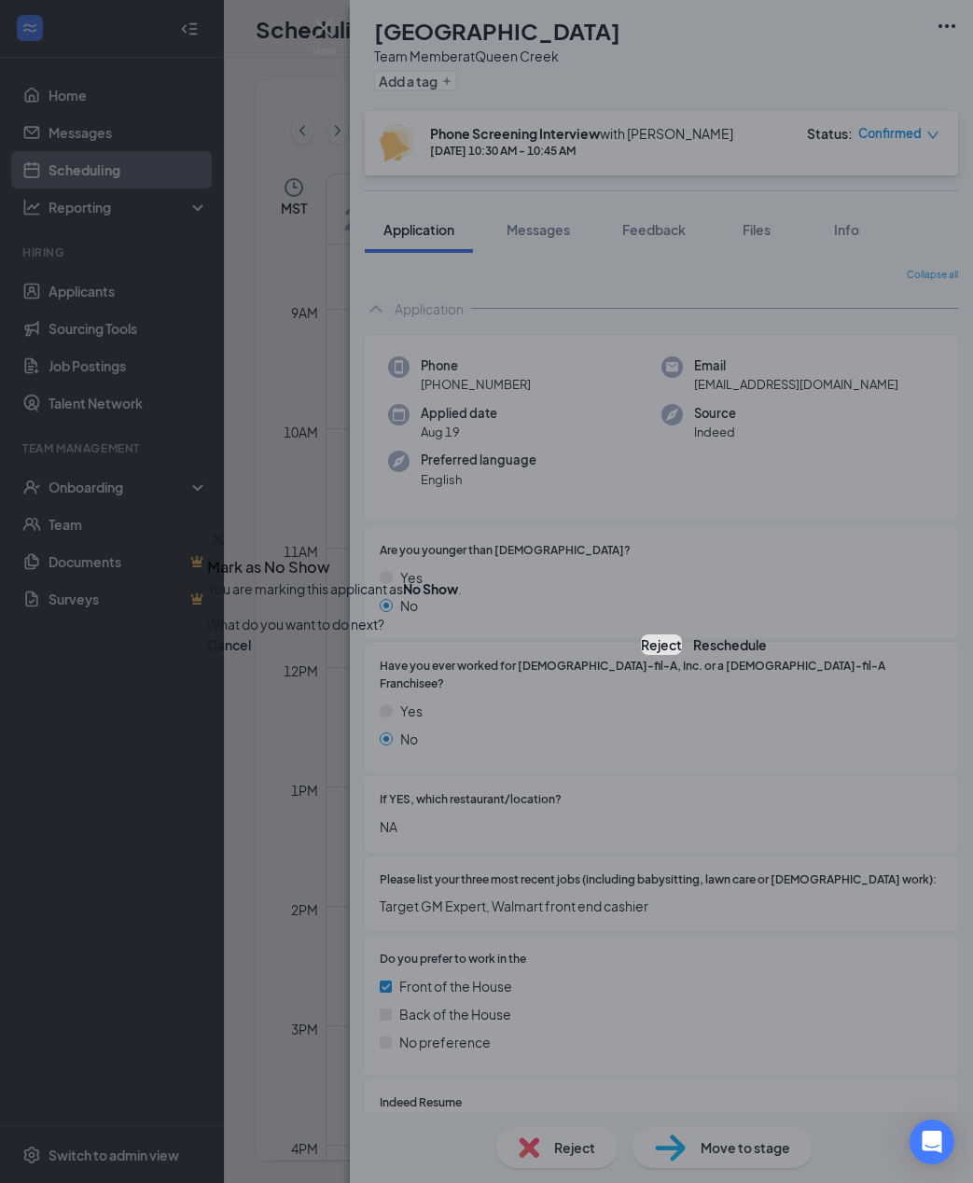
click at [641, 650] on button "Reject" at bounding box center [661, 645] width 41 height 21
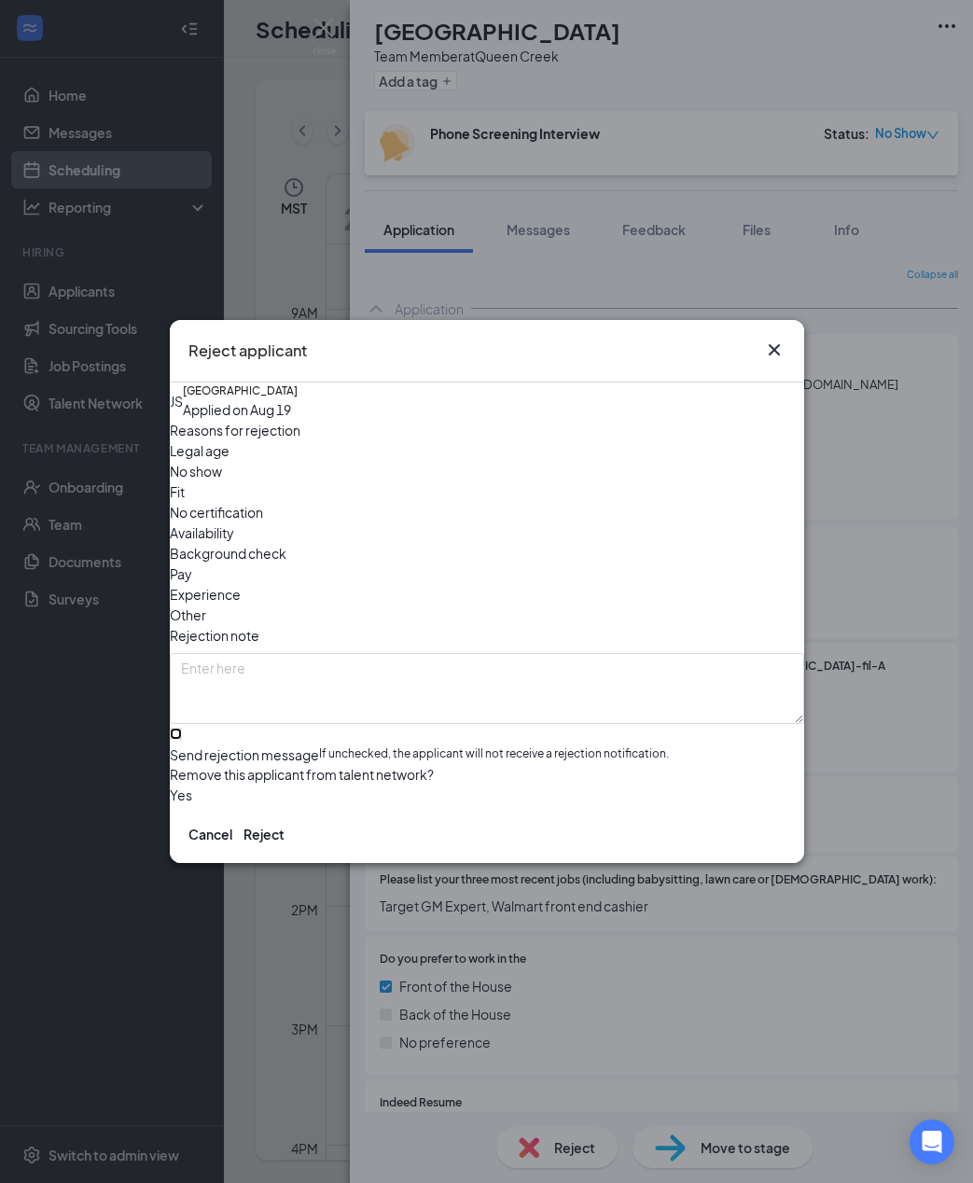
click at [182, 728] on input "Send rejection message If unchecked, the applicant will not receive a rejection…" at bounding box center [176, 734] width 12 height 12
checkbox input "true"
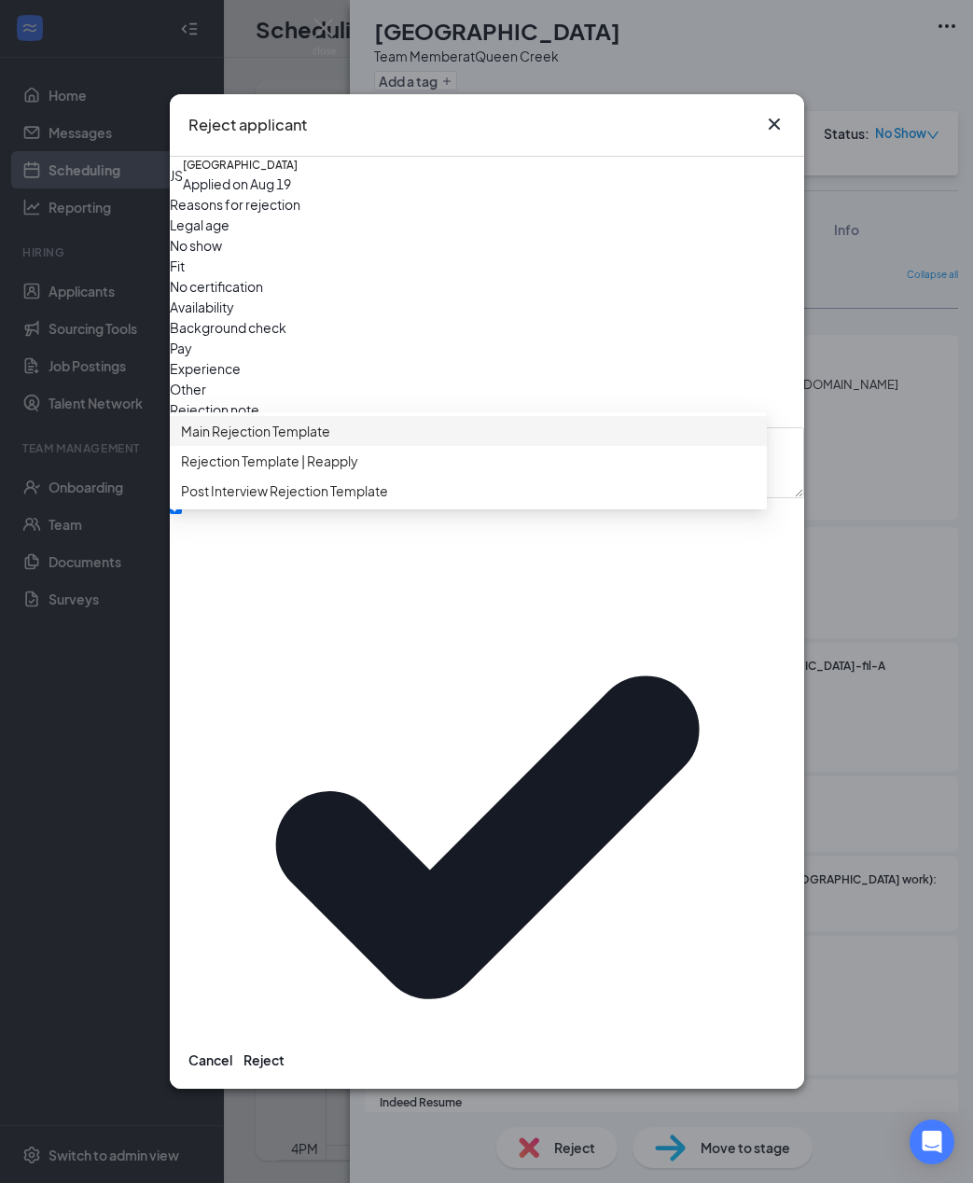
click at [314, 441] on span "Main Rejection Template" at bounding box center [255, 431] width 149 height 21
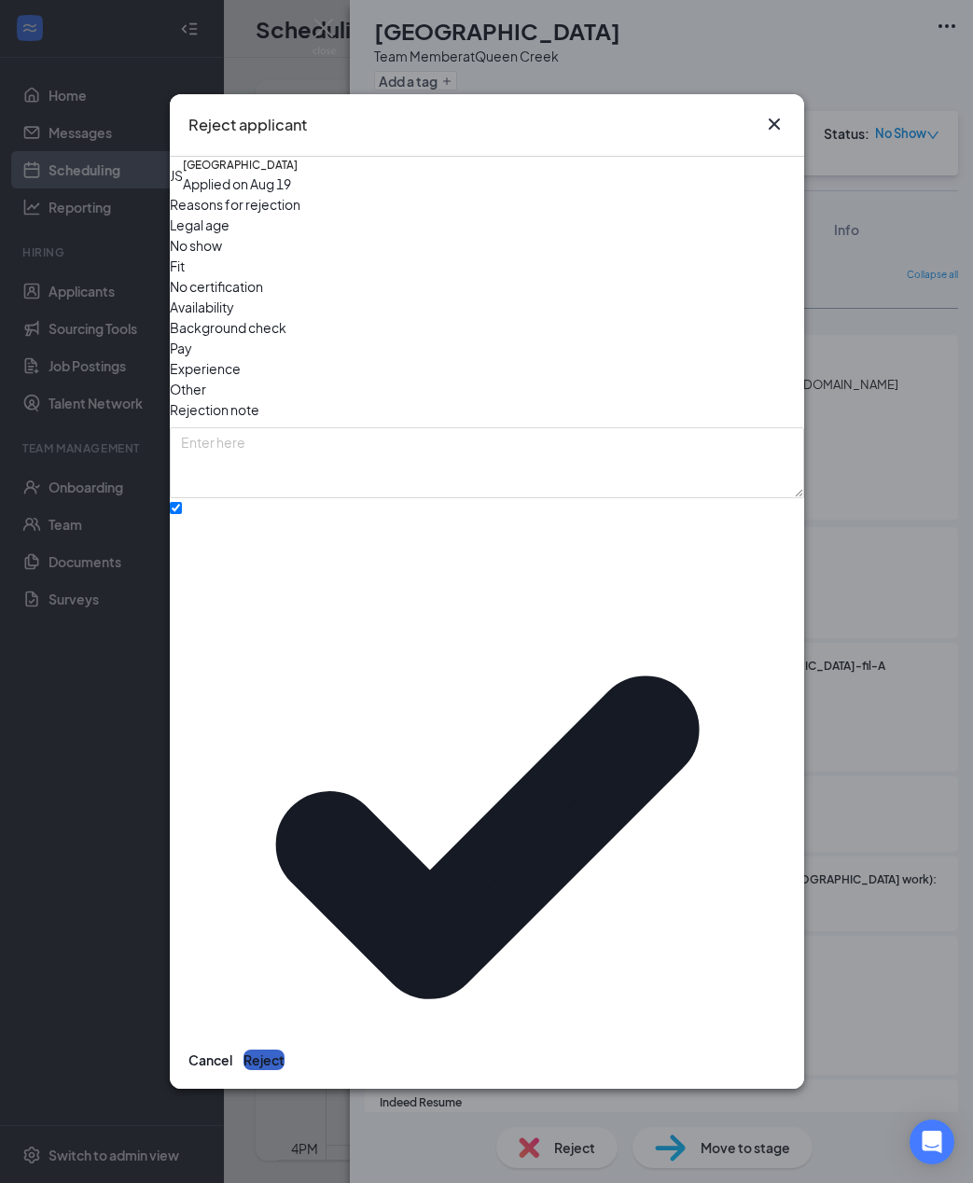
drag, startPoint x: 744, startPoint y: 898, endPoint x: 329, endPoint y: 419, distance: 633.2
click at [329, 426] on div "Reject applicant JS Jori Street Applied on [DATE] Reasons for rejection Legal a…" at bounding box center [487, 591] width 635 height 994
click at [329, 256] on div "No show" at bounding box center [487, 245] width 635 height 21
click at [285, 1050] on button "Reject" at bounding box center [264, 1060] width 41 height 21
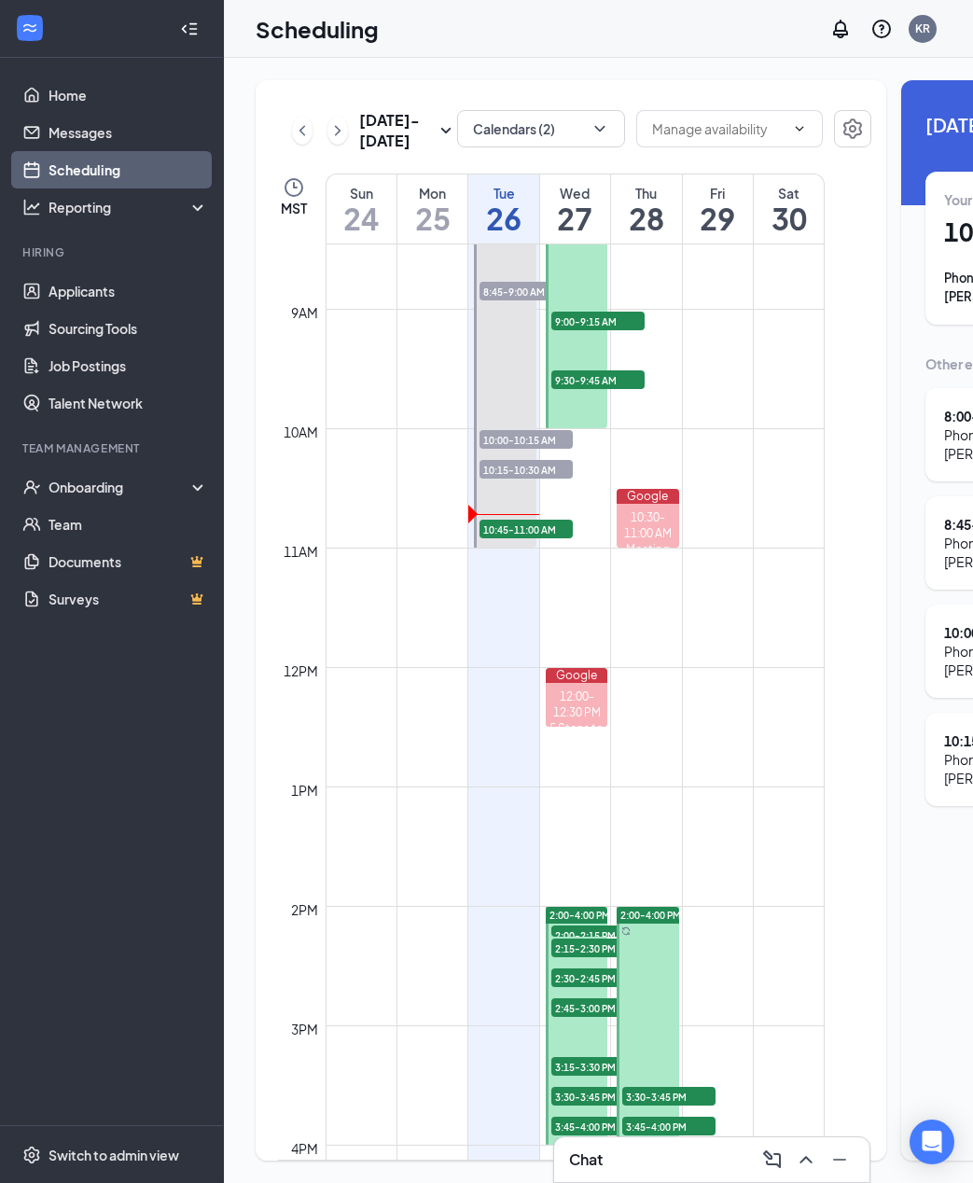
drag, startPoint x: 972, startPoint y: 162, endPoint x: 1083, endPoint y: 171, distance: 111.4
click at [973, 171] on html "Home Messages Scheduling Reporting Hiring Applicants Sourcing Tools Job Posting…" at bounding box center [486, 591] width 973 height 1183
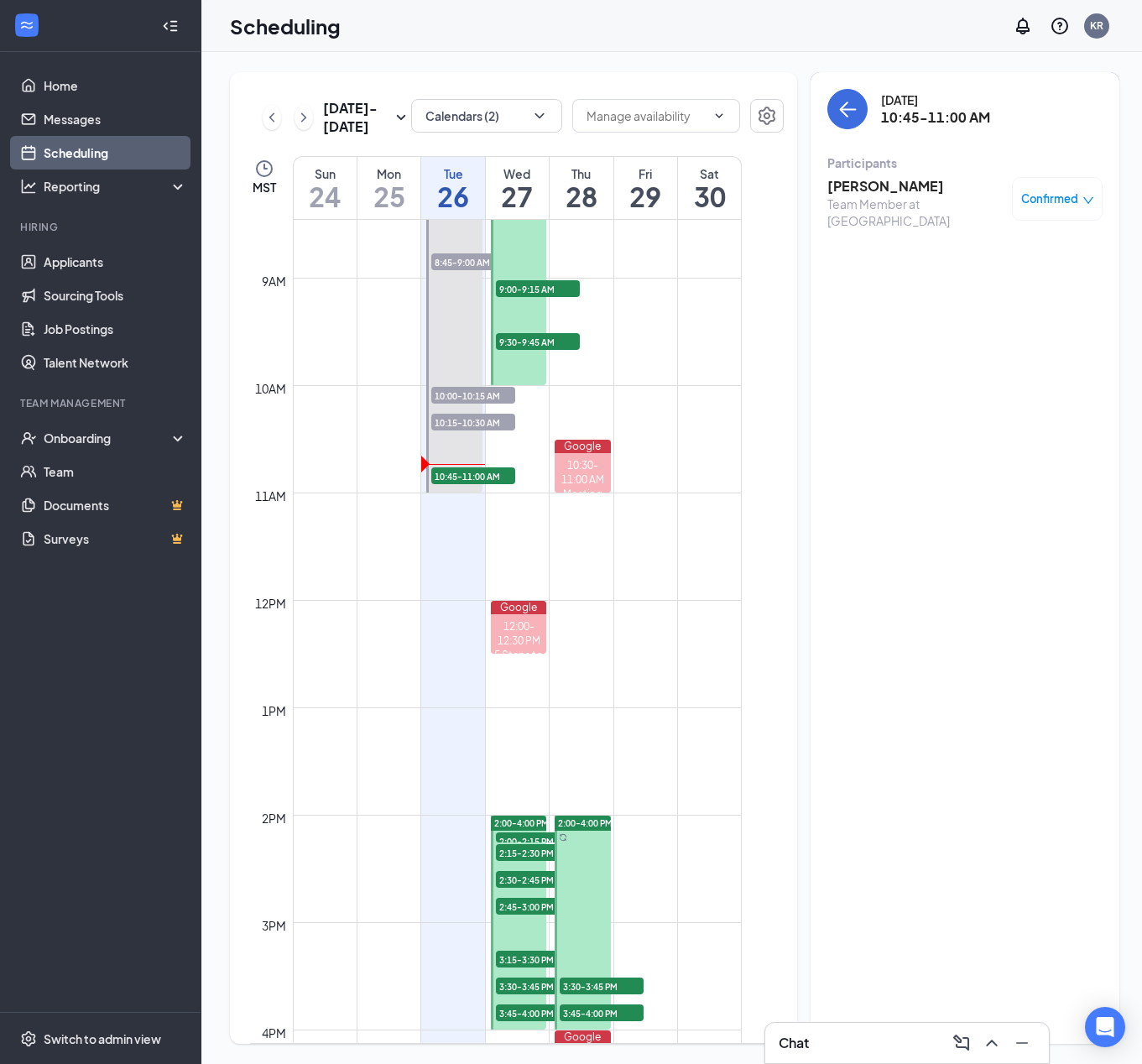
click at [854, 196] on div "Team Member at [GEOGRAPHIC_DATA]" at bounding box center [915, 211] width 176 height 33
click at [863, 189] on h3 "[PERSON_NAME]" at bounding box center [915, 186] width 176 height 19
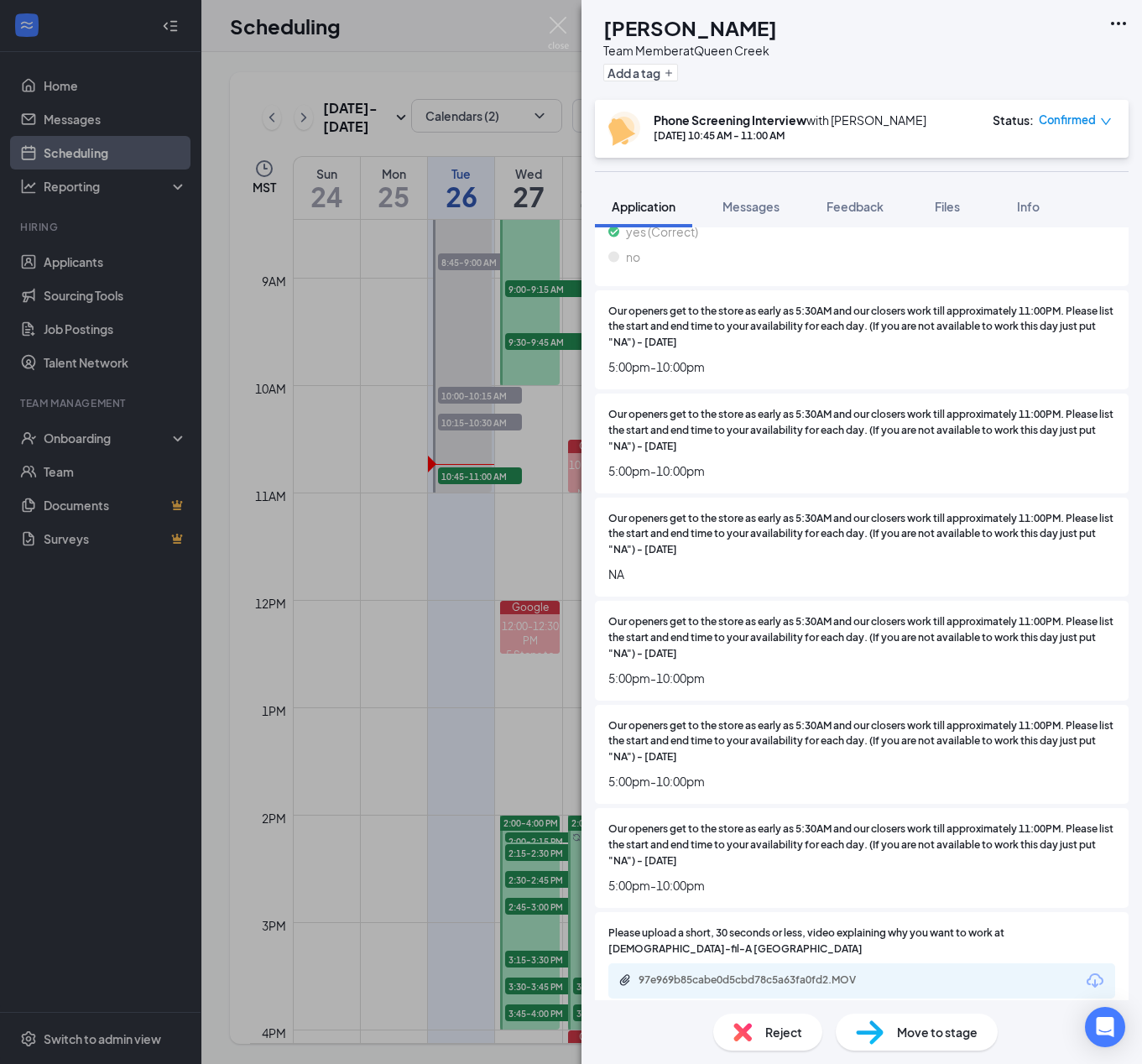
scroll to position [1438, 0]
click at [748, 973] on div "97e969b85cabe0d5cbd78c5a63fa0fd2.MOV" at bounding box center [755, 979] width 235 height 13
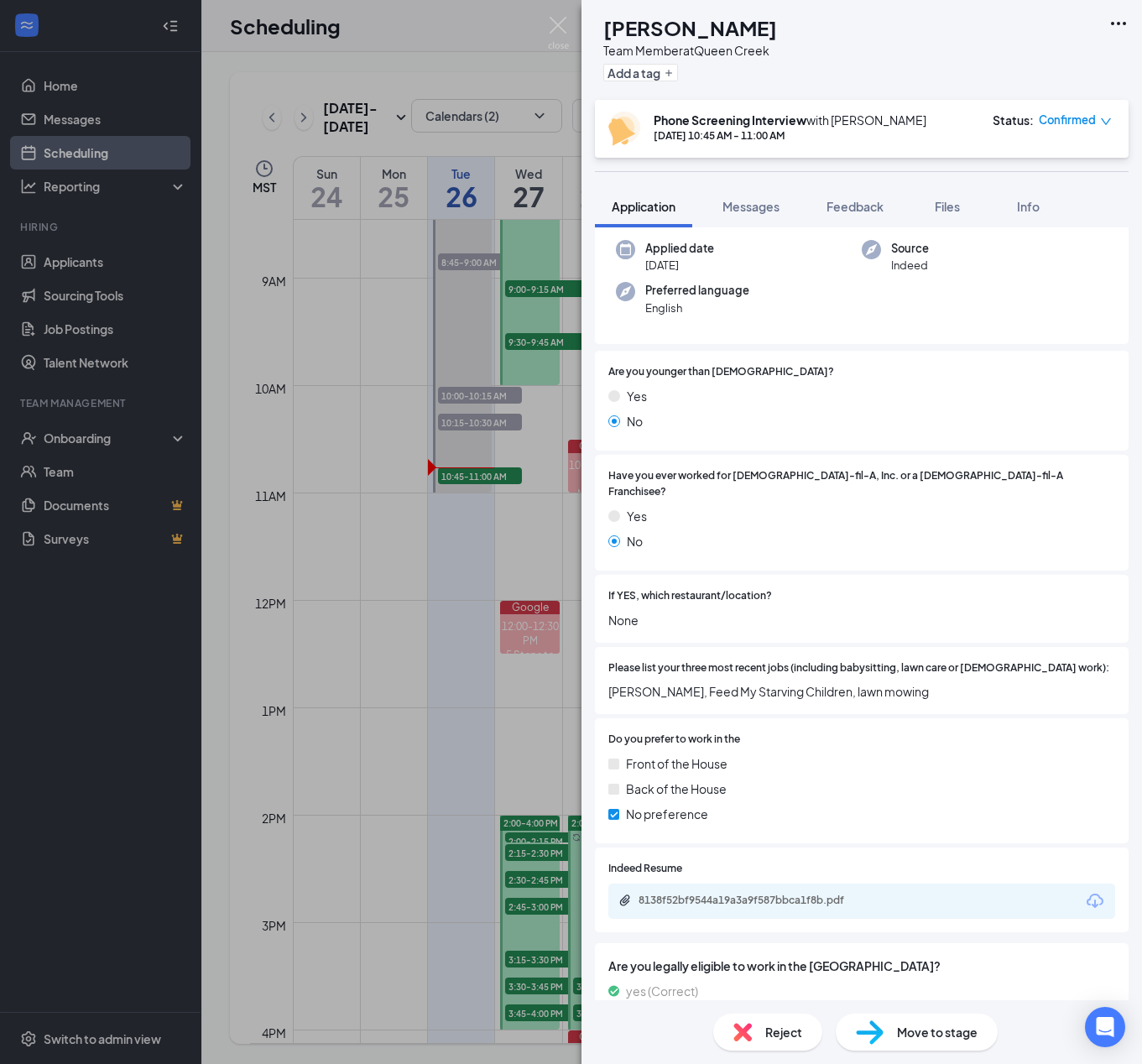
scroll to position [0, 0]
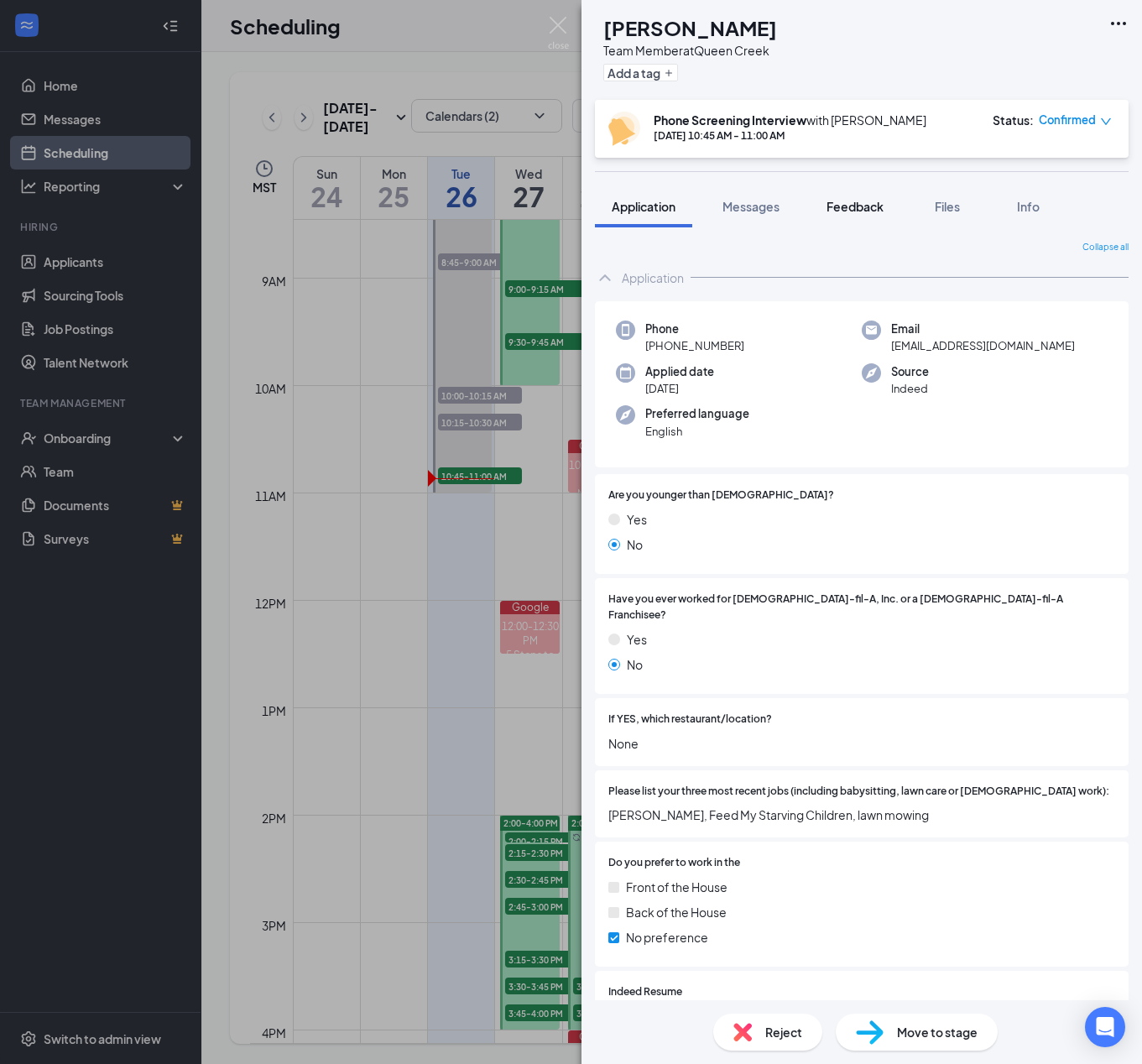
click at [870, 208] on span "Feedback" at bounding box center [854, 206] width 57 height 15
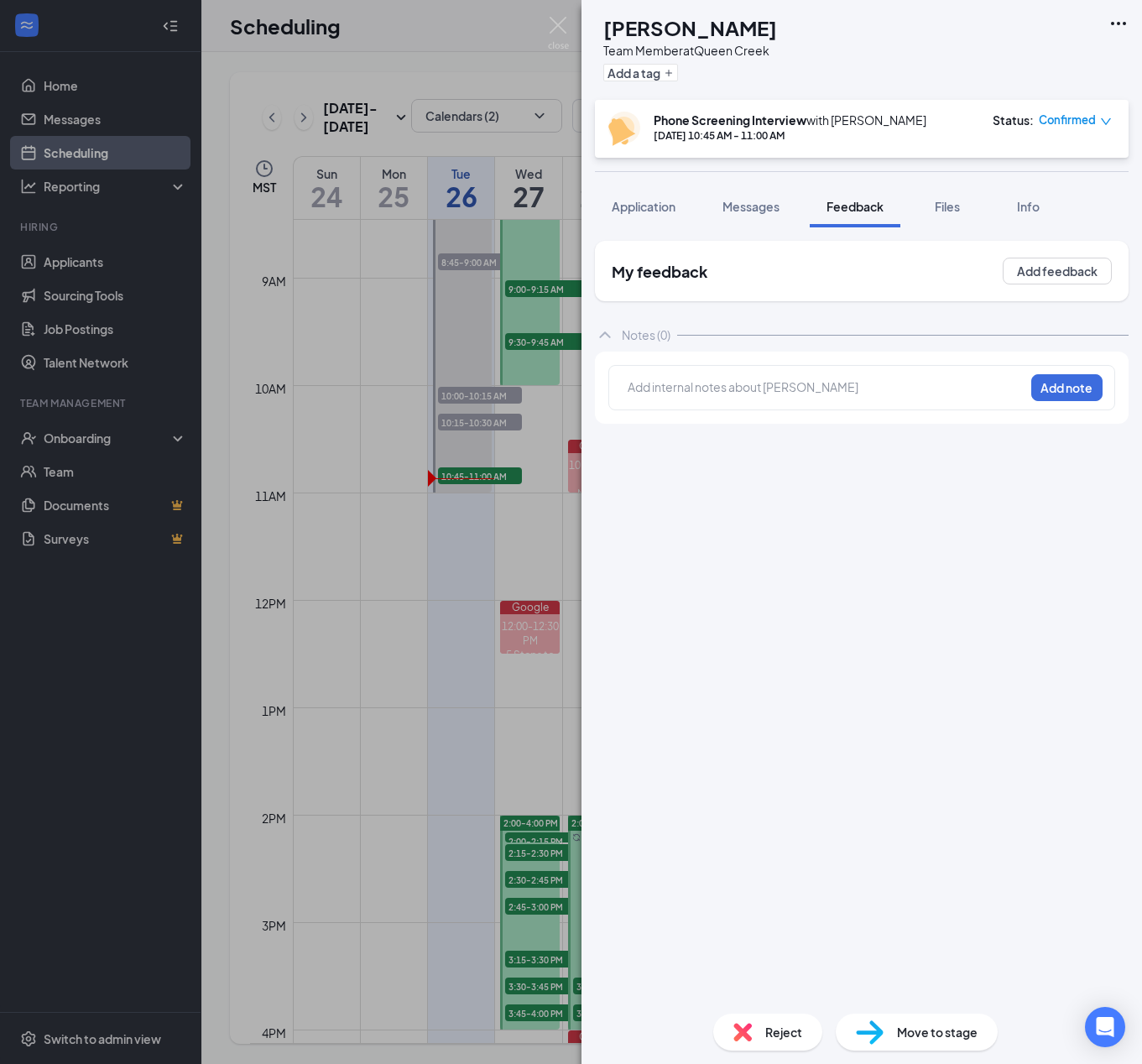
click at [740, 389] on div at bounding box center [826, 388] width 396 height 18
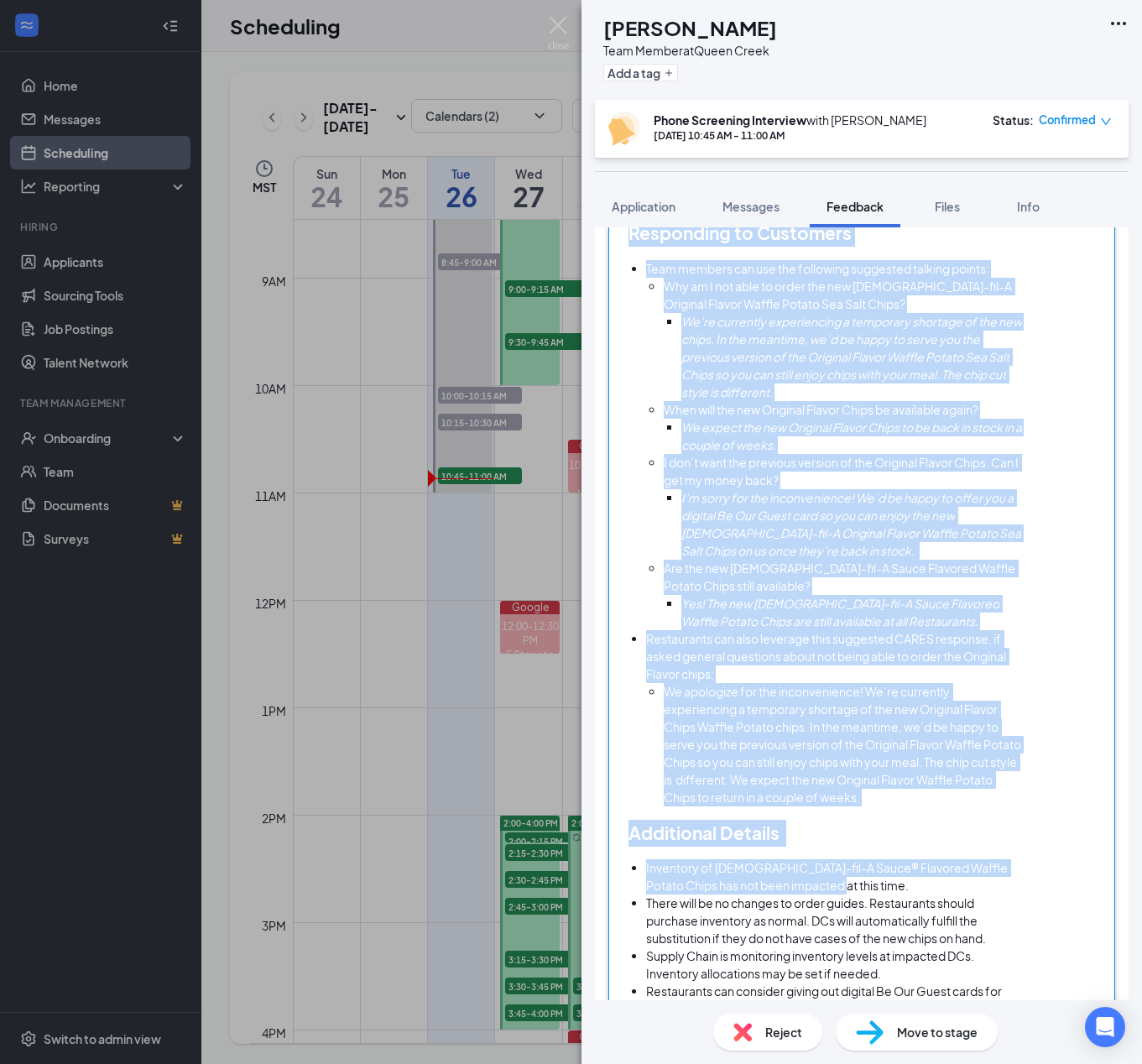
scroll to position [628, 0]
drag, startPoint x: 629, startPoint y: 407, endPoint x: 976, endPoint y: 962, distance: 654.5
click at [976, 962] on div "Intermittent Outages of Original Flavor Waffle Potato Sea Salt Chips Expected a…" at bounding box center [826, 383] width 396 height 1265
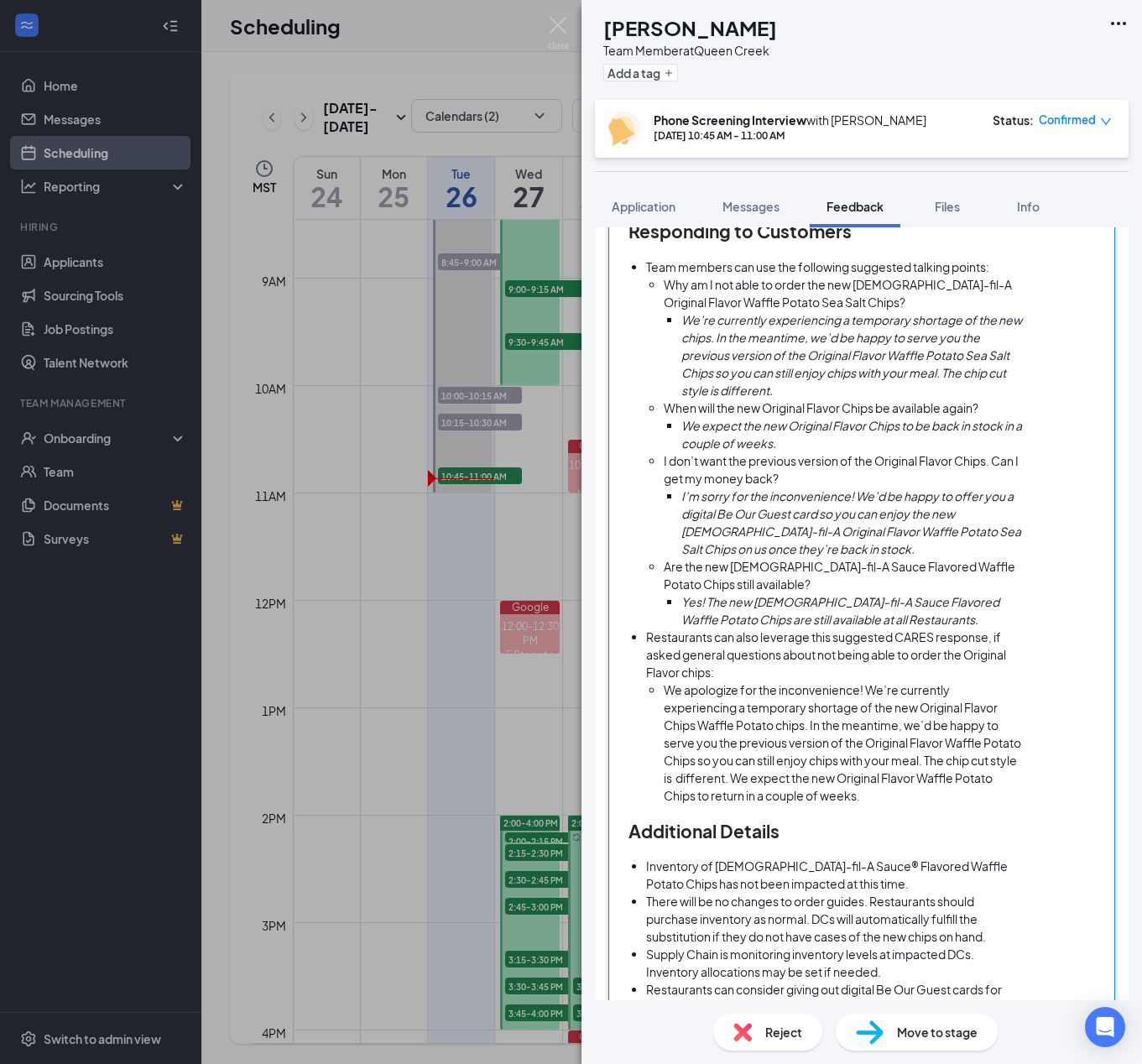
scroll to position [0, 0]
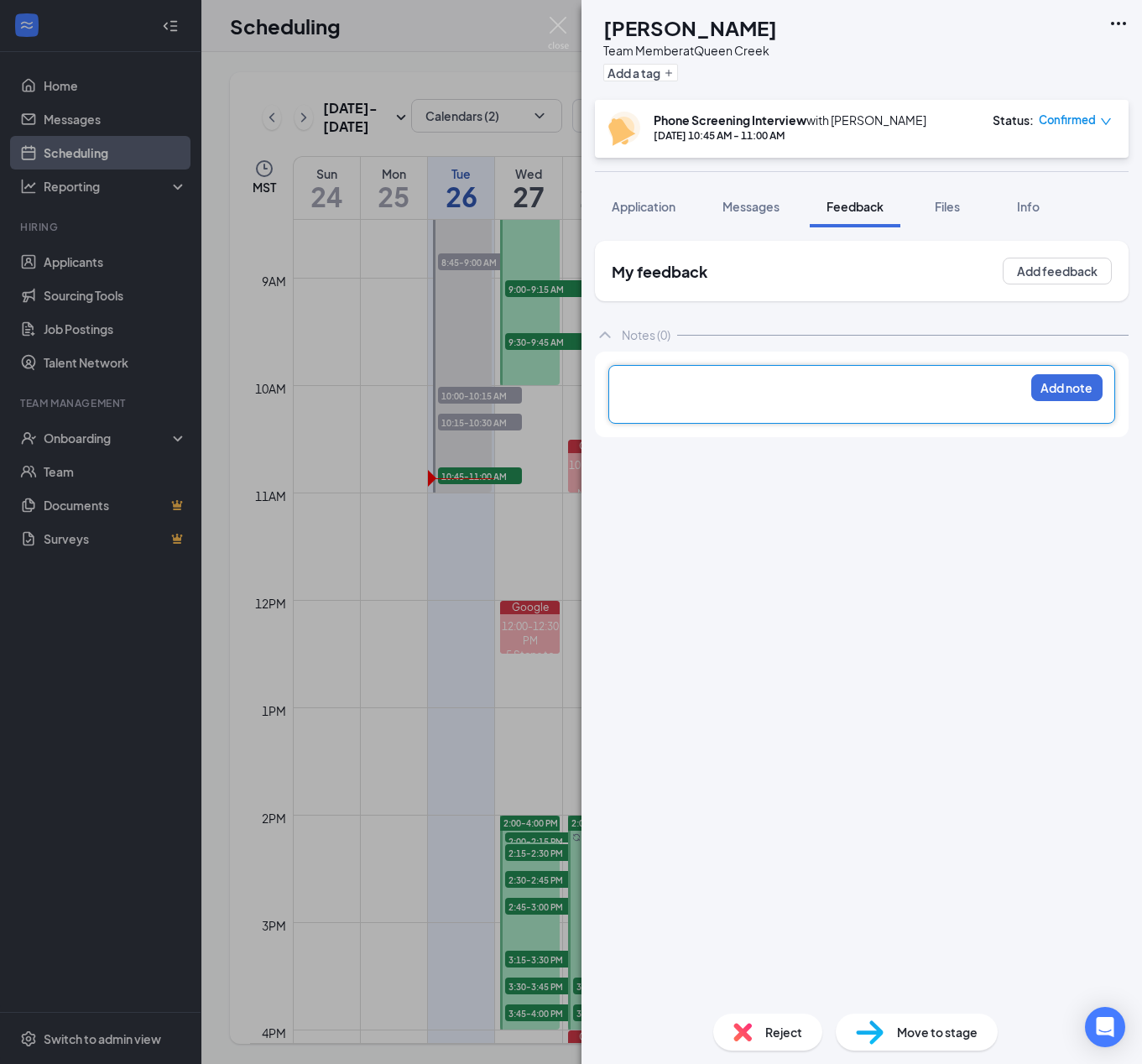
click at [793, 395] on div at bounding box center [826, 388] width 396 height 18
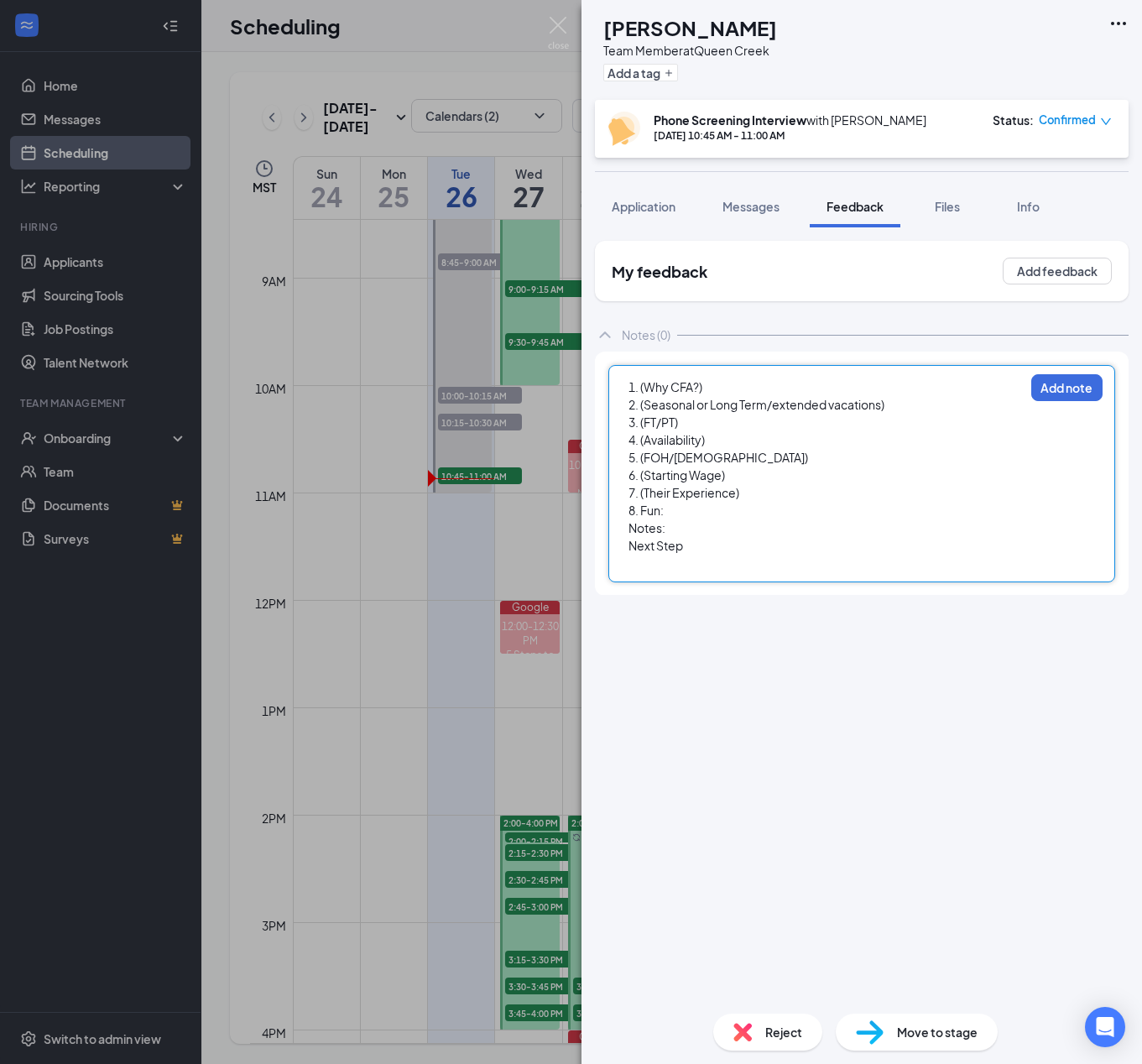
click at [782, 390] on div "1. (Why CFA?)" at bounding box center [826, 388] width 396 height 18
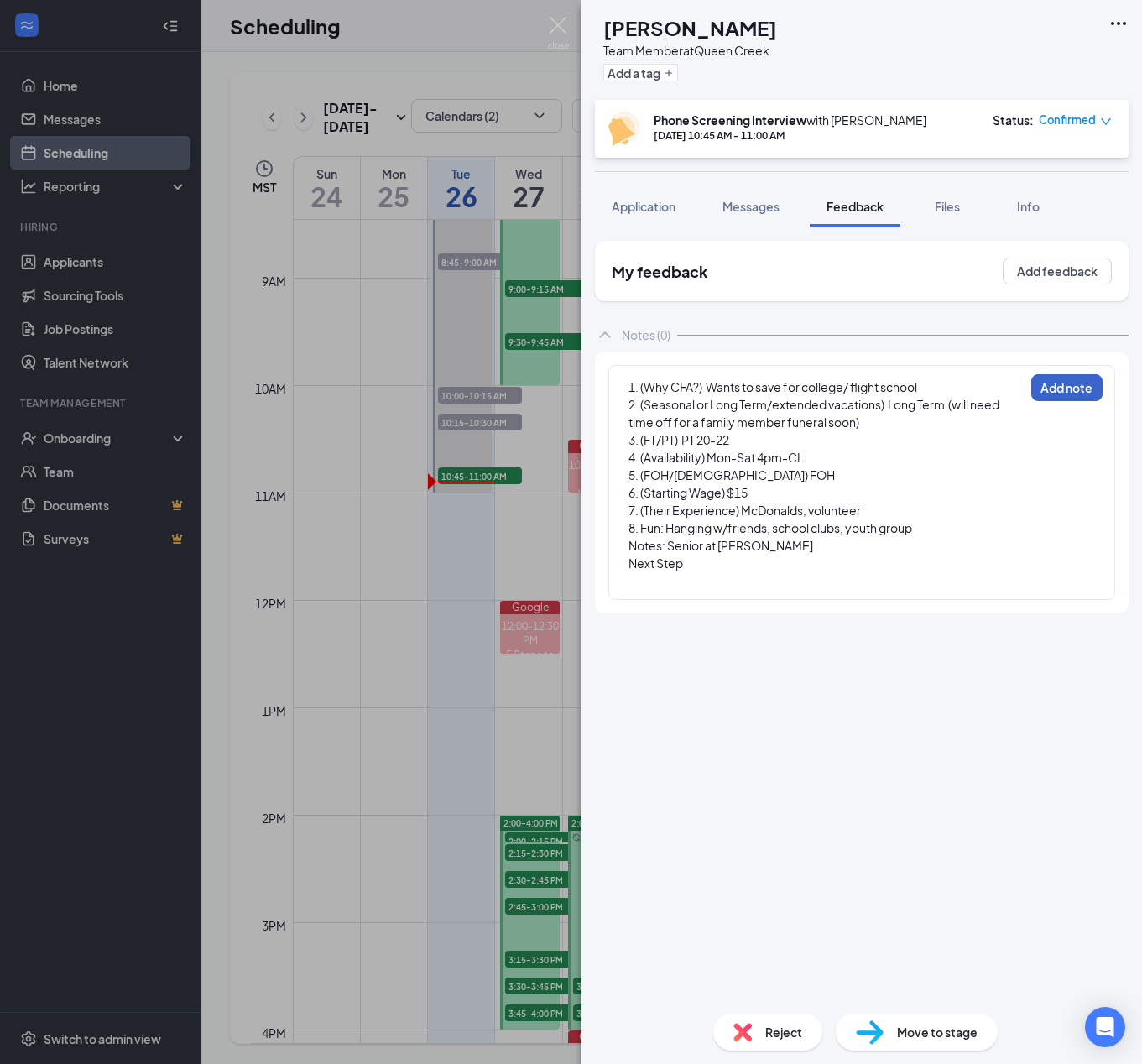
click at [1070, 394] on button "Add note" at bounding box center [1066, 388] width 71 height 27
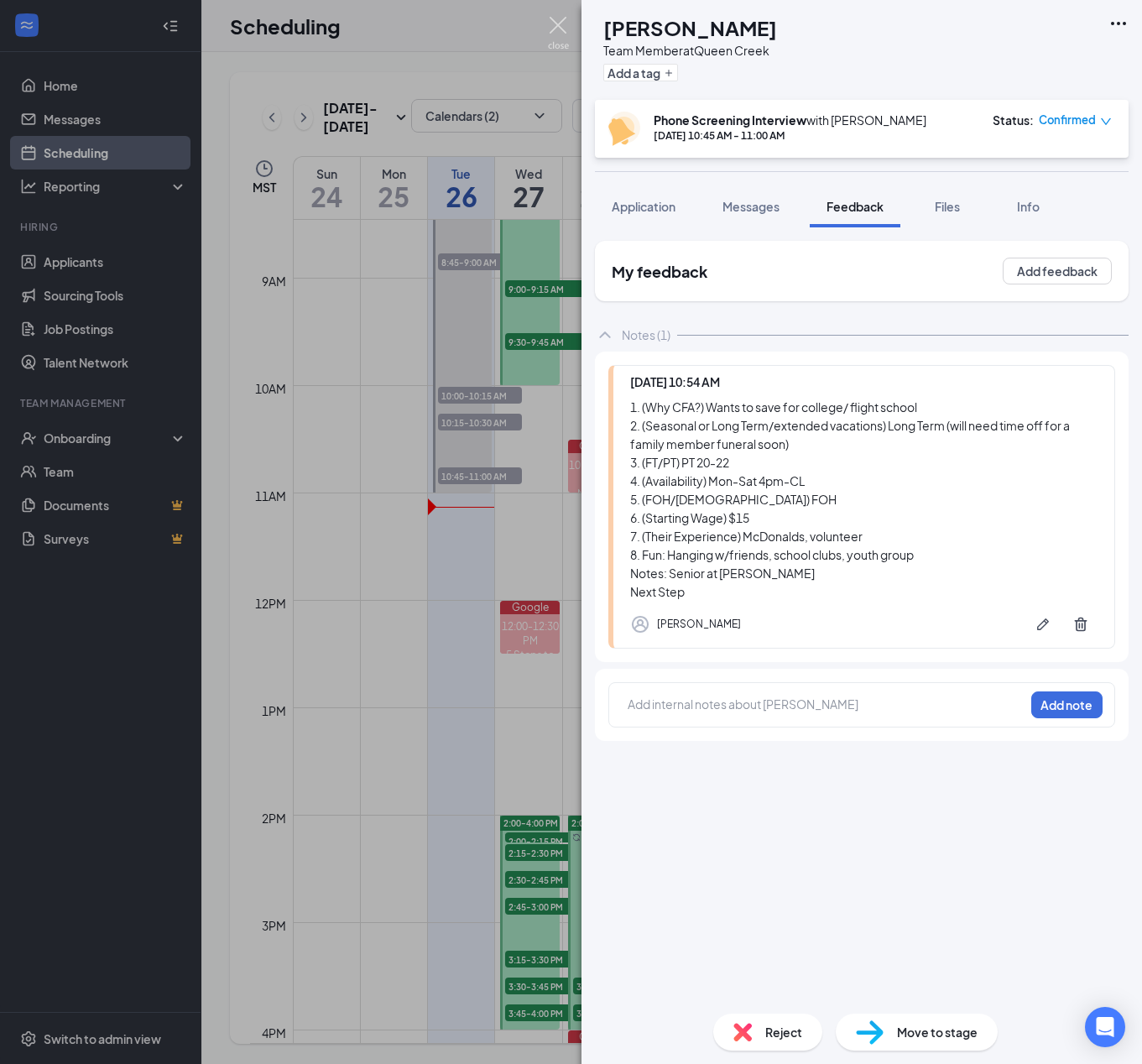
click at [559, 26] on img at bounding box center [558, 33] width 21 height 32
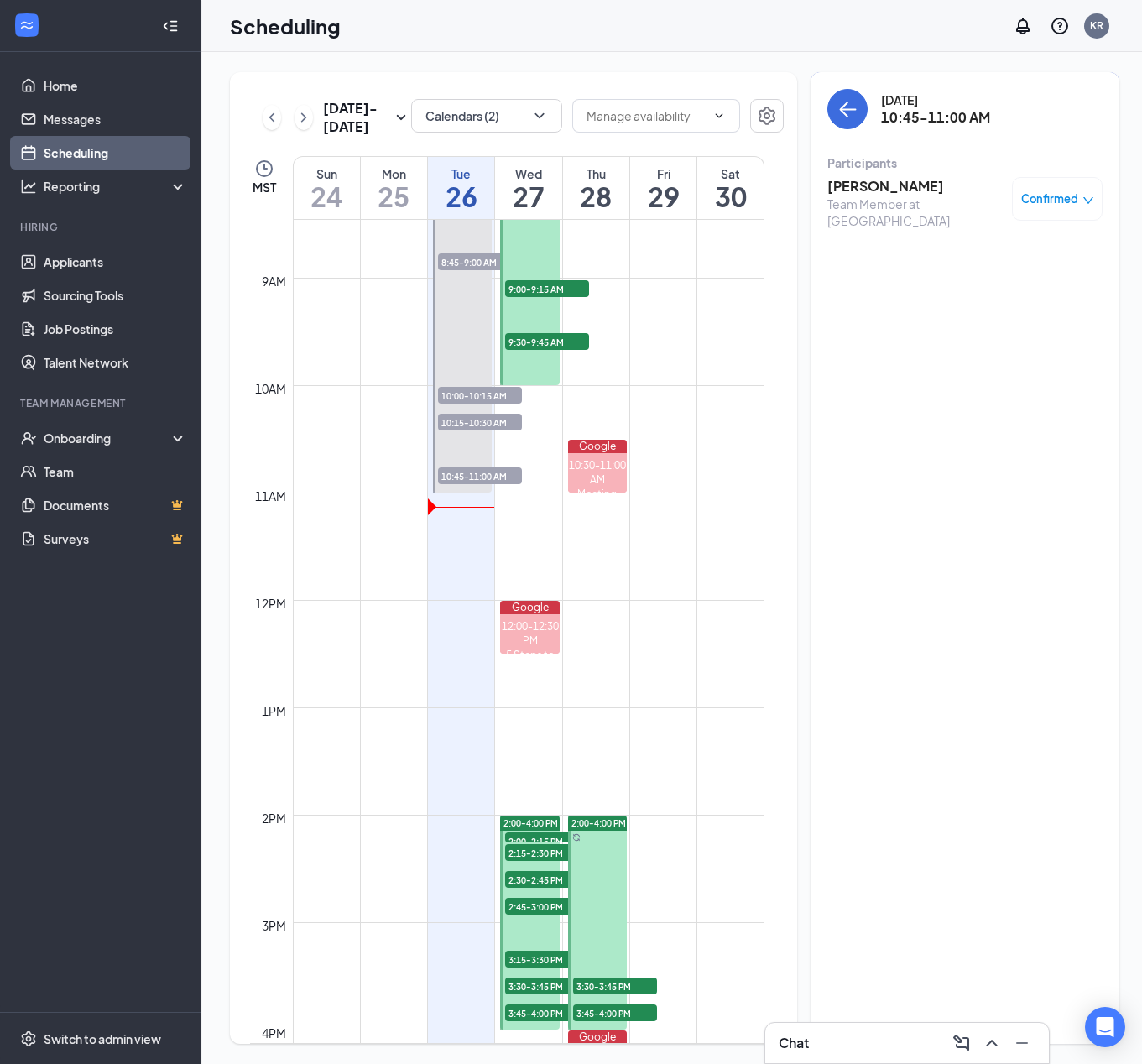
click at [540, 840] on span "2:00-2:15 PM" at bounding box center [547, 841] width 84 height 17
click at [536, 852] on span "2:15-2:30 PM" at bounding box center [547, 853] width 84 height 17
click at [517, 882] on span "2:30-2:45 PM" at bounding box center [547, 880] width 84 height 17
click at [544, 824] on span "2:00-4:00 PM" at bounding box center [531, 823] width 55 height 12
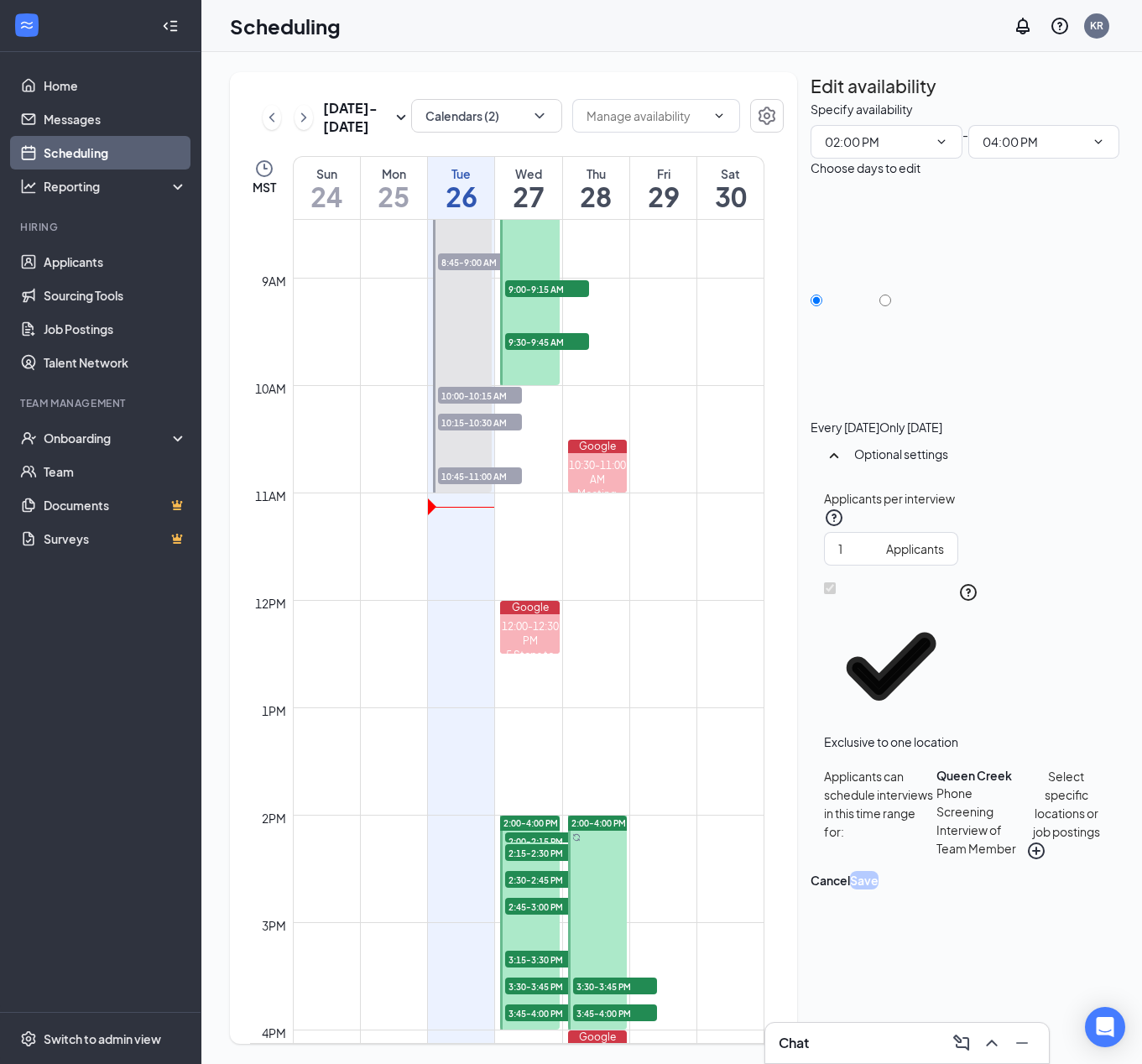
click at [530, 935] on div at bounding box center [529, 923] width 58 height 214
click at [536, 901] on span "2:45-3:00 PM" at bounding box center [547, 907] width 84 height 17
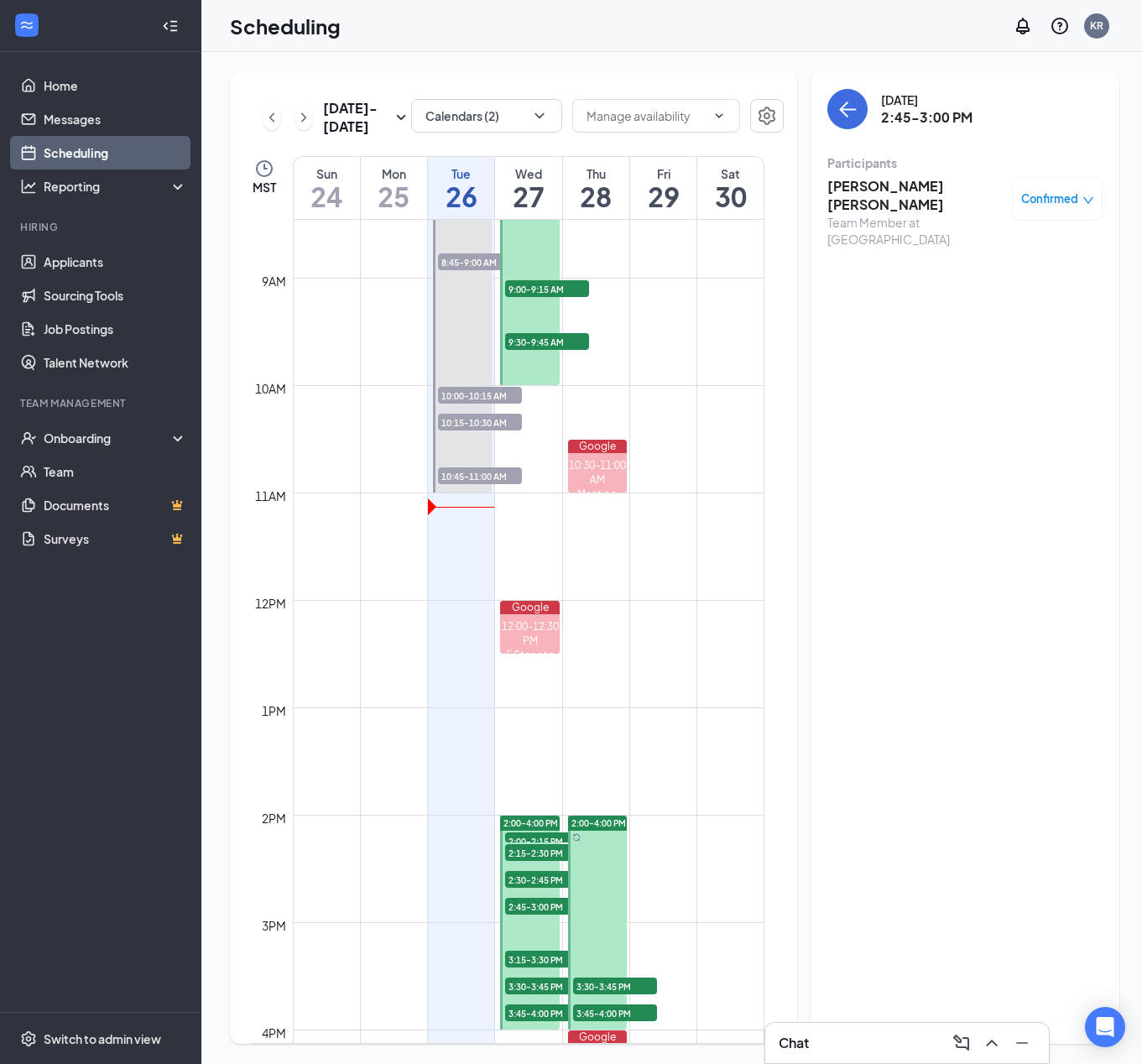
click at [539, 962] on span "3:15-3:30 PM" at bounding box center [547, 959] width 84 height 17
click at [539, 979] on span "3:30-3:45 PM" at bounding box center [547, 986] width 84 height 17
click at [531, 1015] on span "3:45-4:00 PM" at bounding box center [547, 1013] width 84 height 17
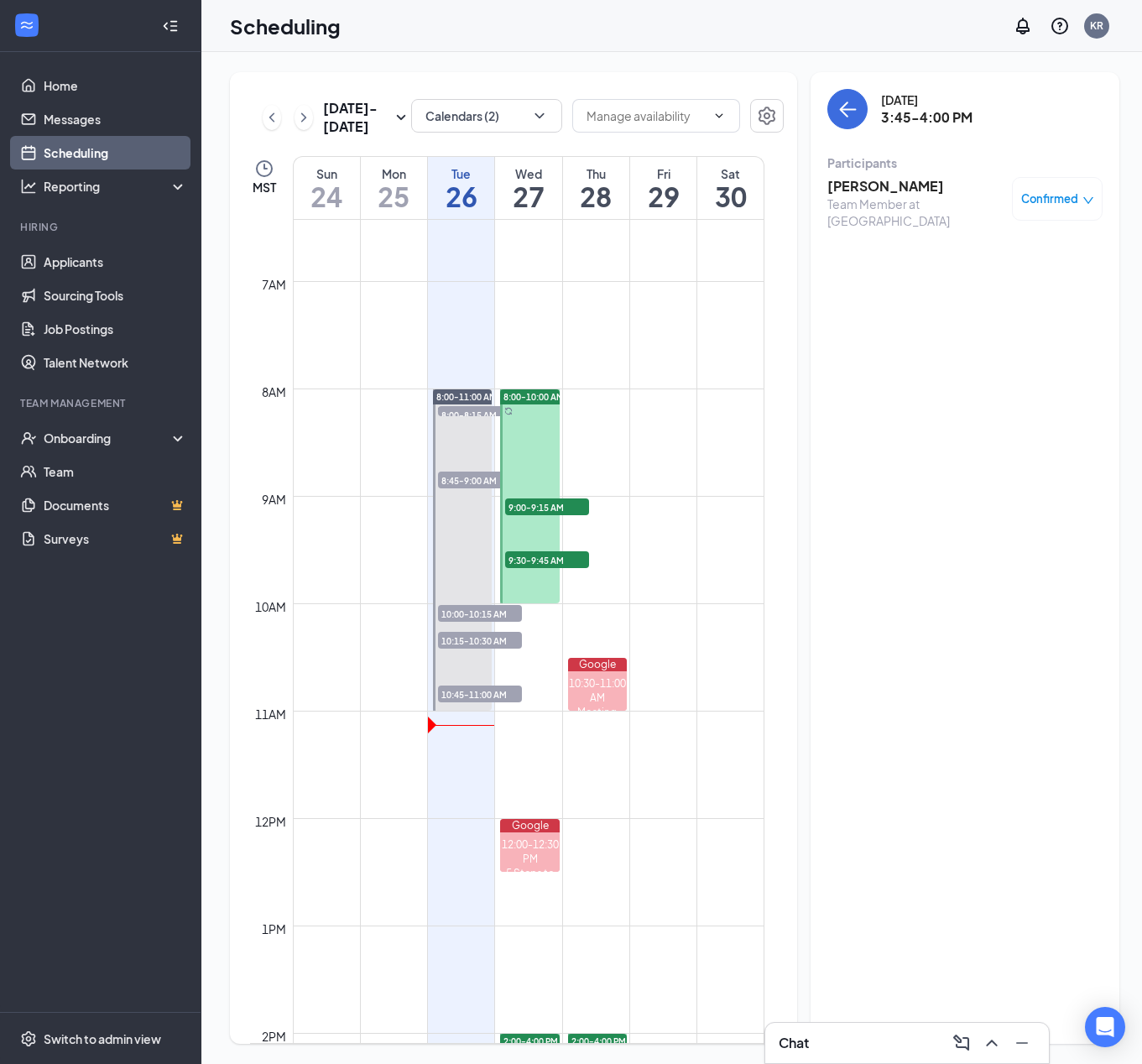
scroll to position [657, 0]
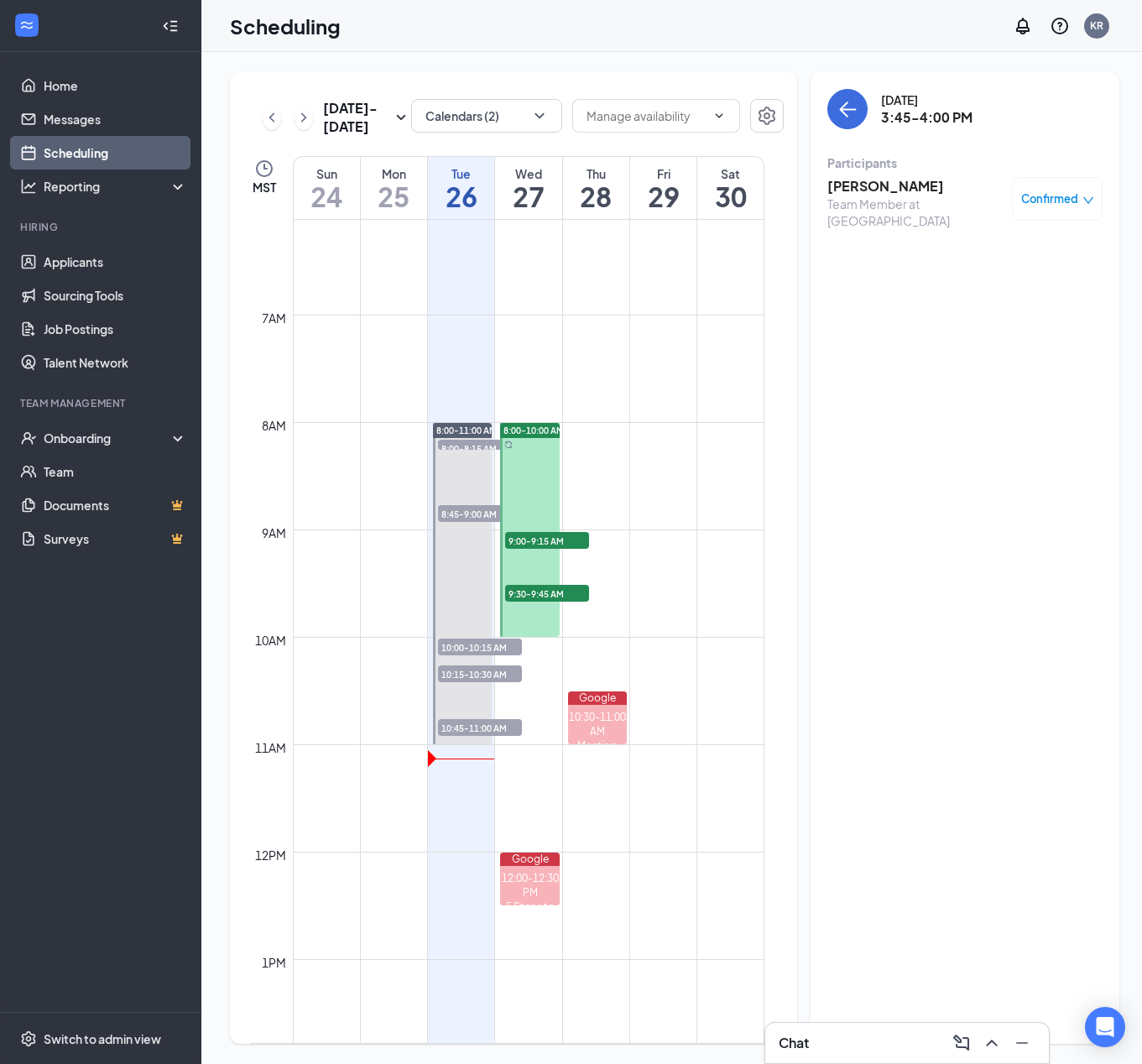
click at [567, 544] on span "9:00-9:15 AM" at bounding box center [547, 541] width 84 height 17
click at [567, 595] on span "9:30-9:45 AM" at bounding box center [547, 593] width 84 height 17
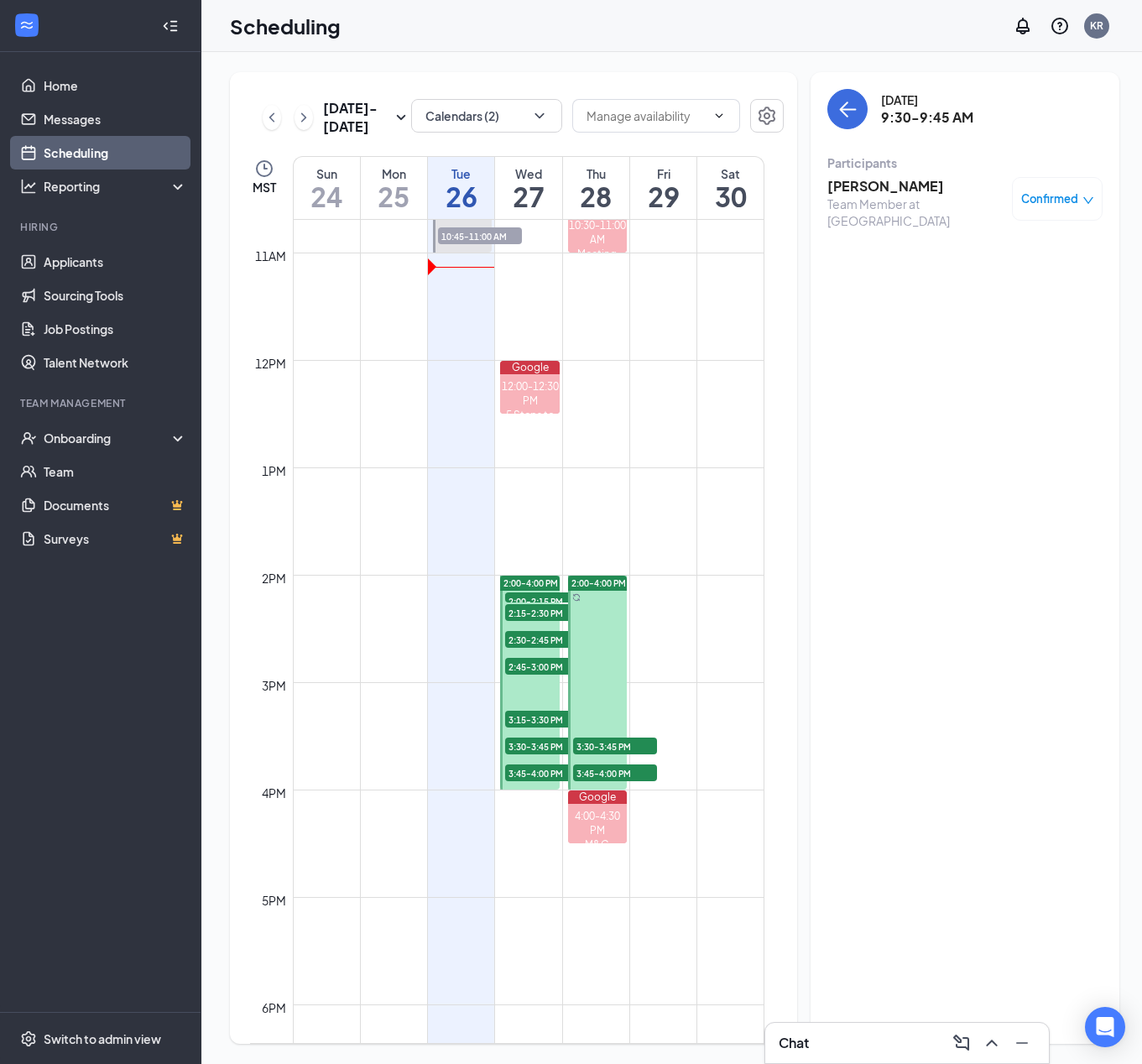
scroll to position [1161, 0]
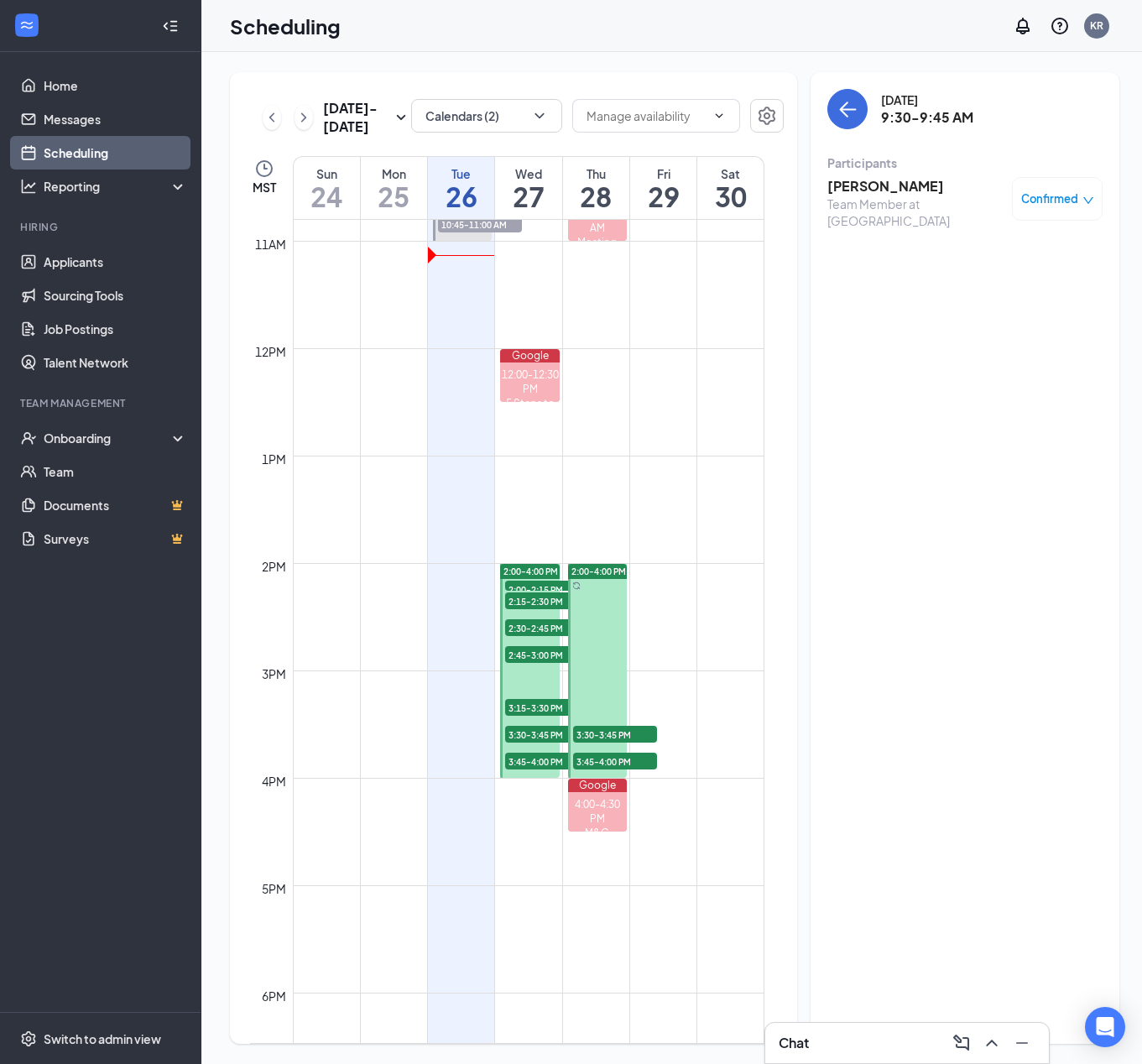
click at [622, 729] on span "3:30-3:45 PM" at bounding box center [614, 734] width 84 height 17
click at [630, 757] on span "3:45-4:00 PM" at bounding box center [614, 761] width 84 height 17
